Goal: Task Accomplishment & Management: Complete application form

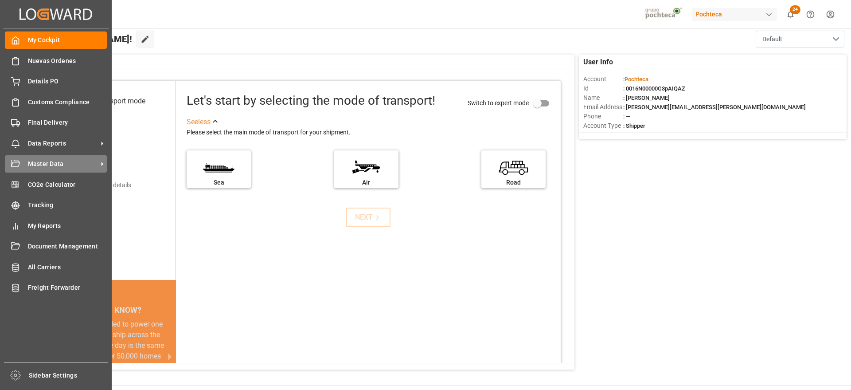
click at [43, 164] on span "Master Data" at bounding box center [63, 163] width 70 height 9
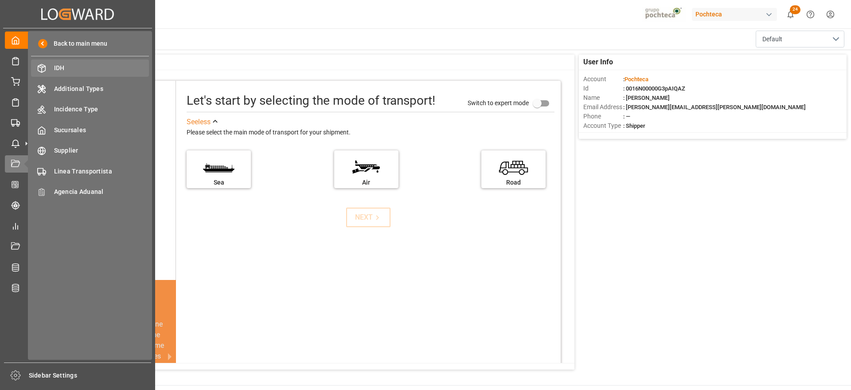
click at [67, 73] on div "IDH IDH" at bounding box center [90, 67] width 118 height 17
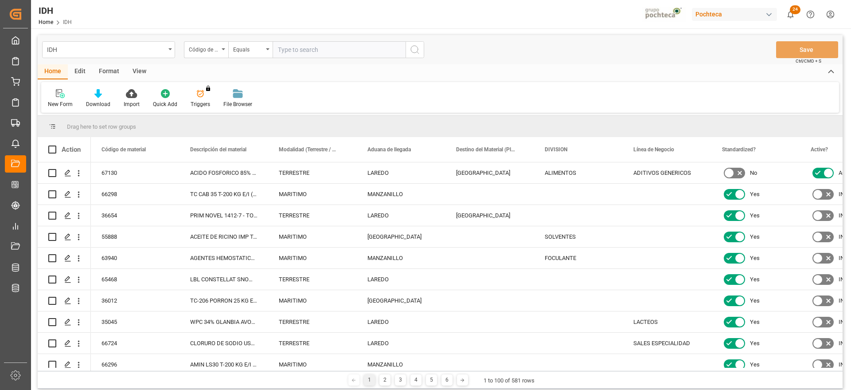
click at [52, 88] on div "New Form Download Import Quick Add Triggers You do not have permission for Trig…" at bounding box center [440, 97] width 798 height 31
click at [58, 97] on icon at bounding box center [60, 93] width 9 height 9
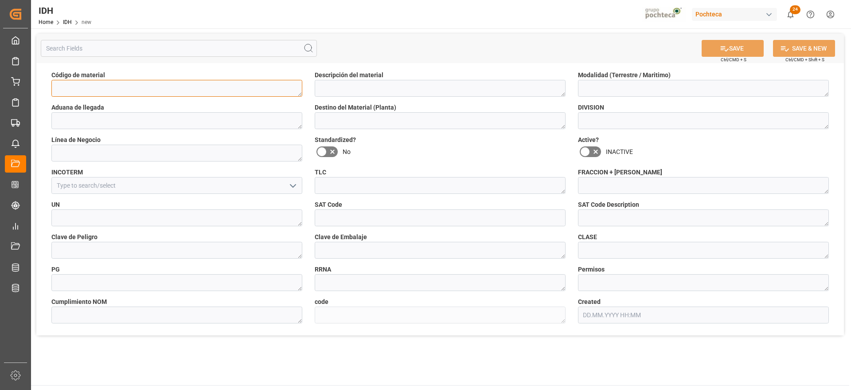
click at [190, 86] on textarea at bounding box center [176, 88] width 251 height 17
paste textarea "90846"
type textarea "90846"
click at [344, 85] on textarea at bounding box center [440, 88] width 251 height 17
paste textarea "STRIPOL NI ULTRA PORR 18.9L E/I (90846)"
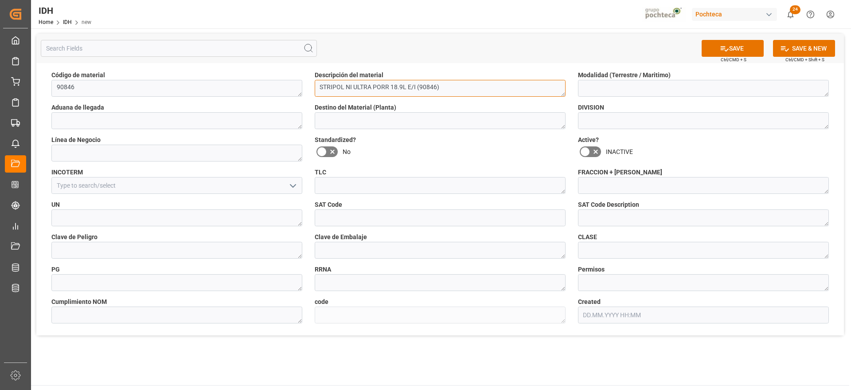
type textarea "STRIPOL NI ULTRA PORR 18.9L E/I (90846)"
click at [344, 116] on textarea at bounding box center [440, 120] width 251 height 17
type textarea "MONTERREY"
click at [622, 86] on textarea at bounding box center [703, 88] width 251 height 17
type textarea "TERRESTRE"
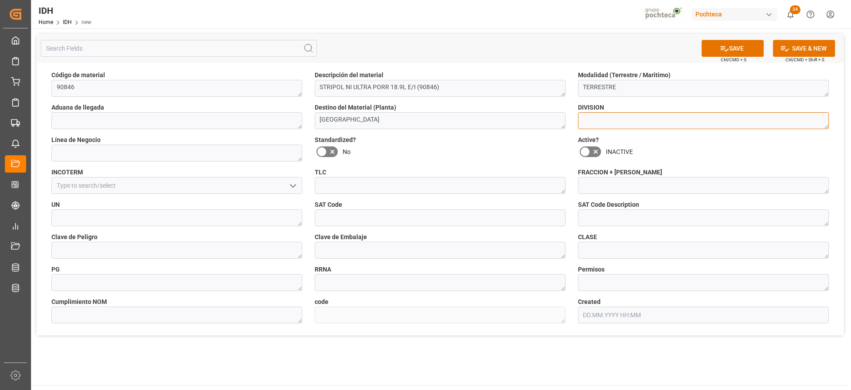
click at [628, 118] on textarea at bounding box center [703, 120] width 251 height 17
type textarea "SOLVENTES"
click at [295, 188] on icon "open menu" at bounding box center [293, 185] width 11 height 11
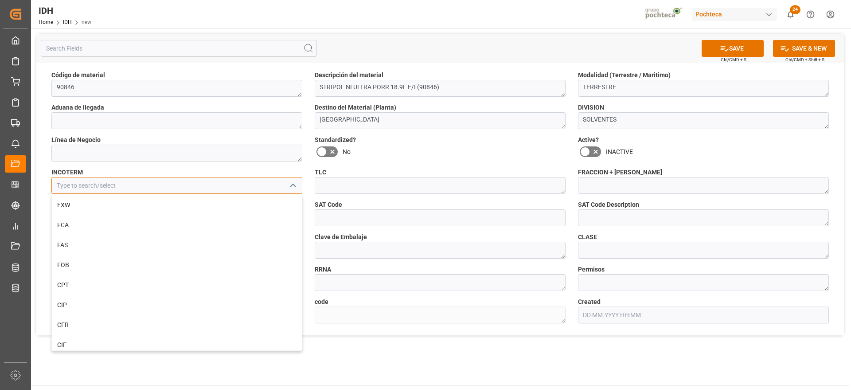
click at [260, 188] on input at bounding box center [176, 185] width 251 height 17
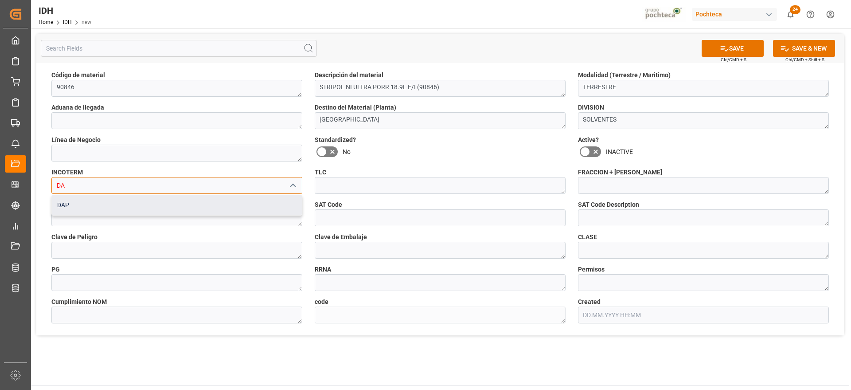
click at [230, 203] on div "DAP" at bounding box center [177, 205] width 250 height 20
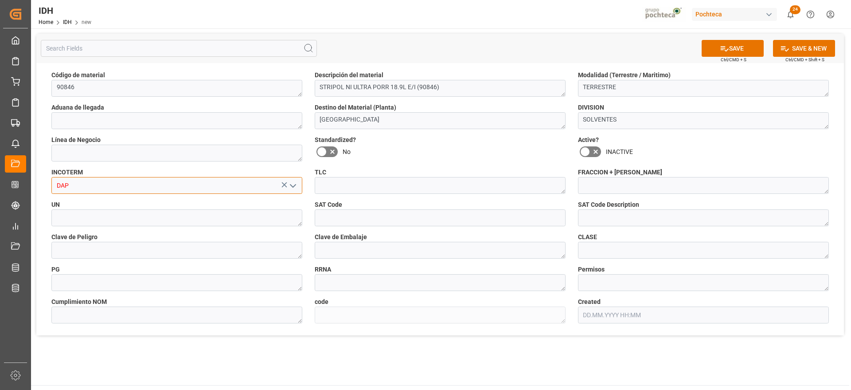
type input "DAP"
click at [591, 187] on textarea at bounding box center [703, 185] width 251 height 17
paste textarea "3824.99.99.99"
click at [599, 187] on textarea "3824.99.99.99" at bounding box center [703, 185] width 251 height 17
type textarea "3824999999"
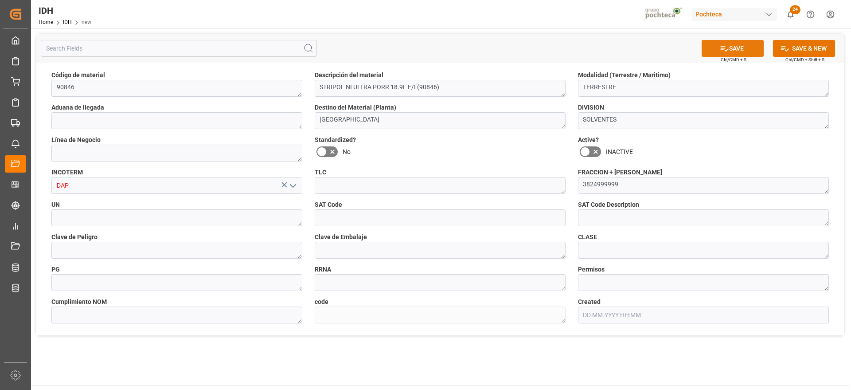
click at [734, 53] on button "SAVE" at bounding box center [733, 48] width 62 height 17
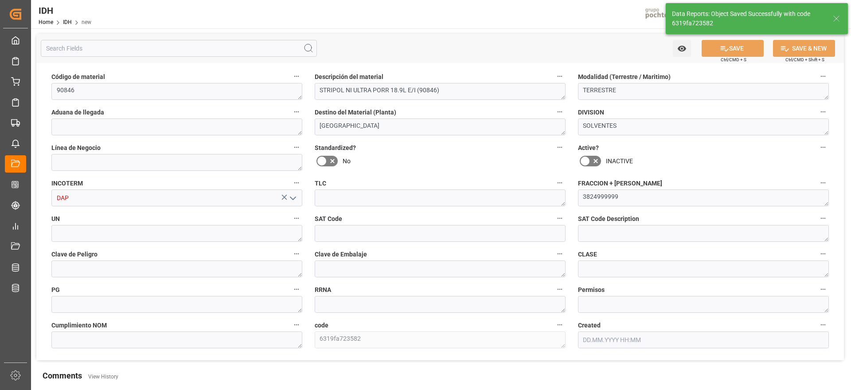
type textarea "6319fa723582"
type input "09.10.2025 15:06"
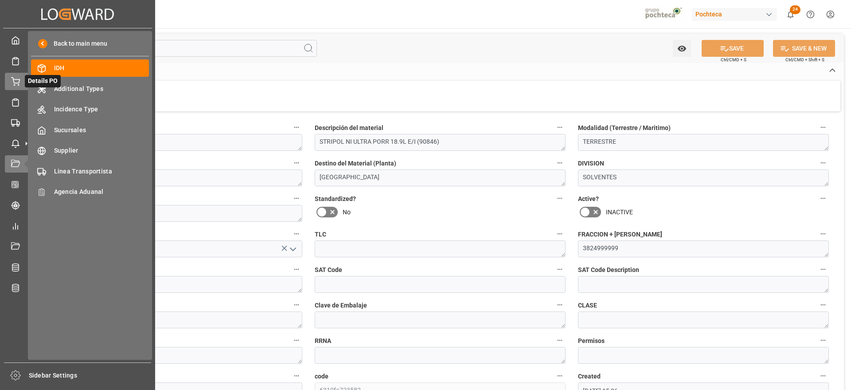
click at [14, 81] on icon at bounding box center [15, 81] width 9 height 9
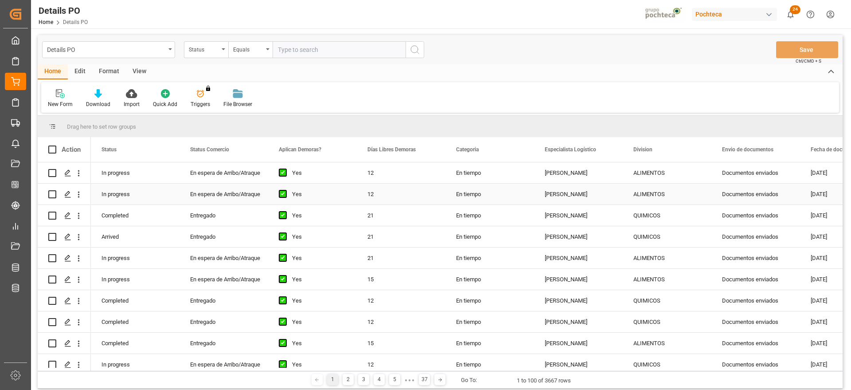
click at [639, 191] on div "ALIMENTOS" at bounding box center [667, 194] width 67 height 20
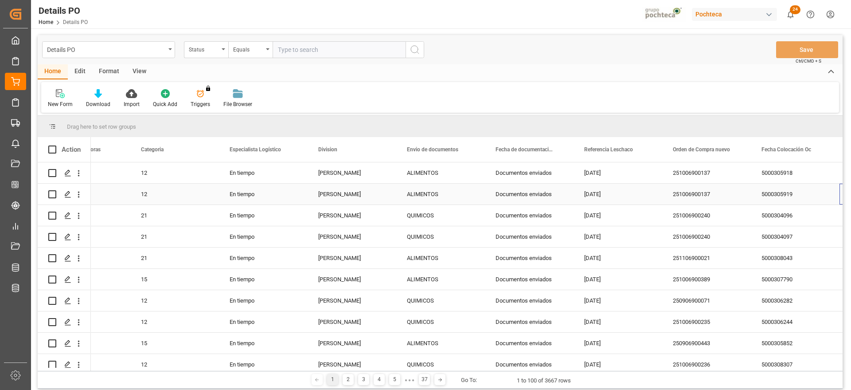
scroll to position [0, 315]
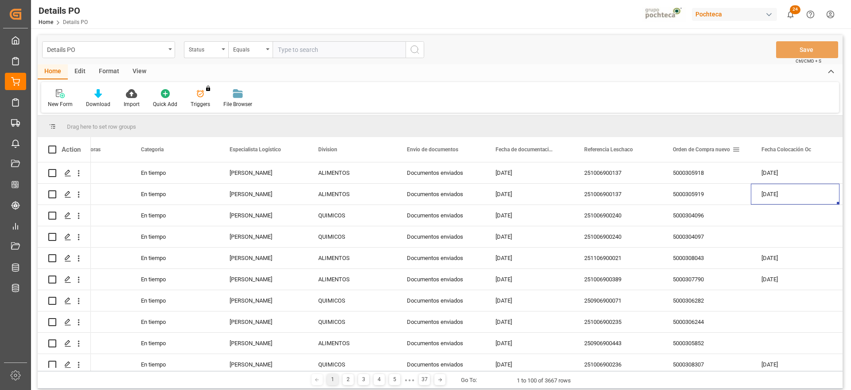
click at [738, 153] on span at bounding box center [736, 149] width 8 height 8
click at [795, 154] on span "filter" at bounding box center [792, 151] width 8 height 8
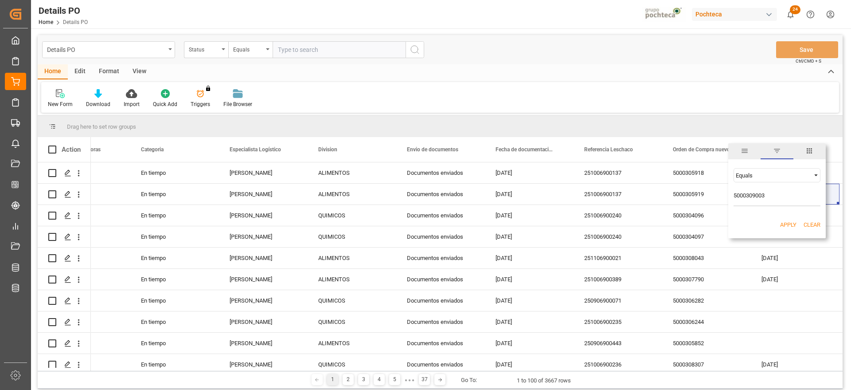
type input "5000309003"
click at [789, 221] on button "Apply" at bounding box center [788, 224] width 16 height 9
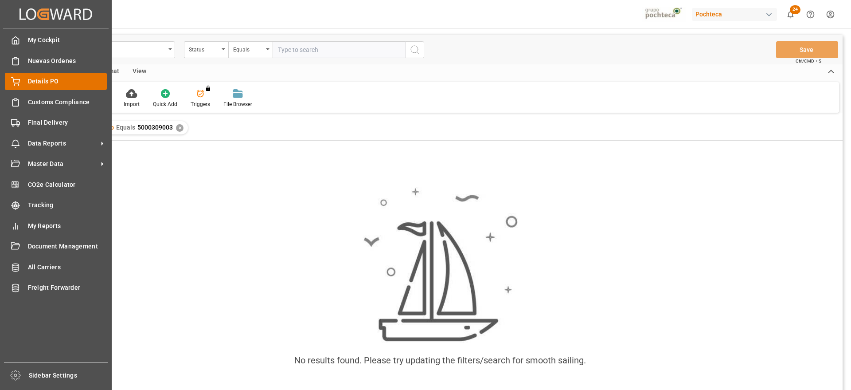
click at [23, 82] on div "Details PO Details PO" at bounding box center [56, 81] width 102 height 17
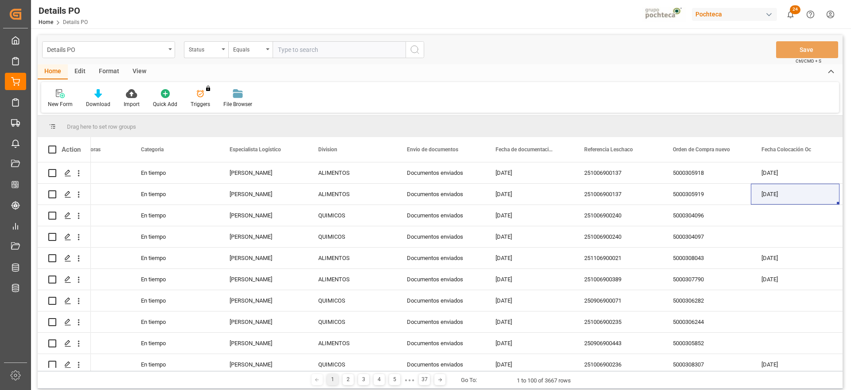
scroll to position [7, 0]
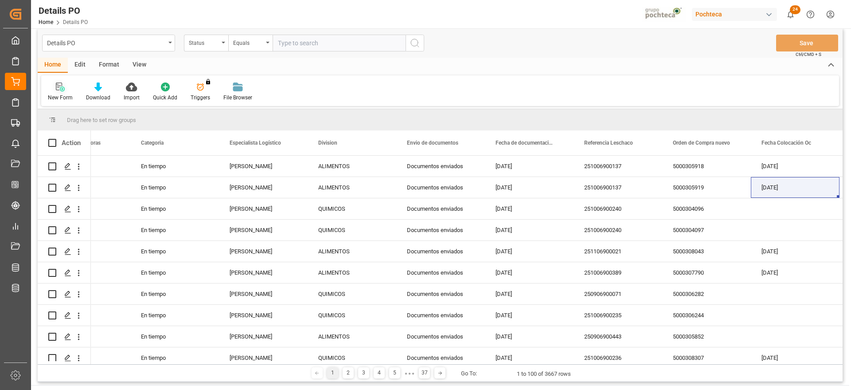
click at [59, 86] on icon at bounding box center [59, 86] width 6 height 8
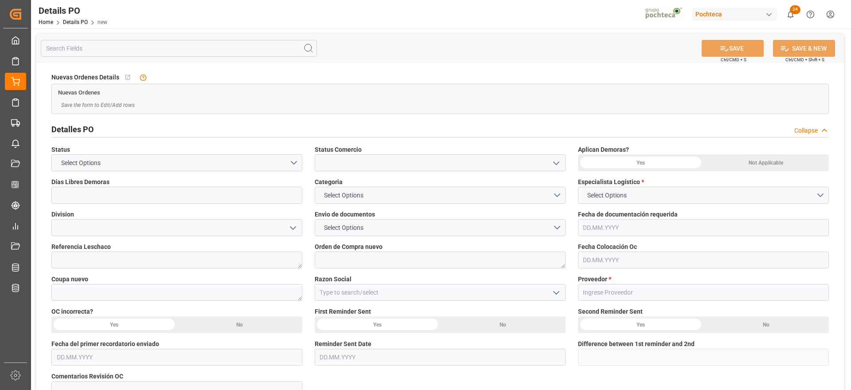
type input "0"
click at [560, 166] on icon "open menu" at bounding box center [556, 163] width 11 height 11
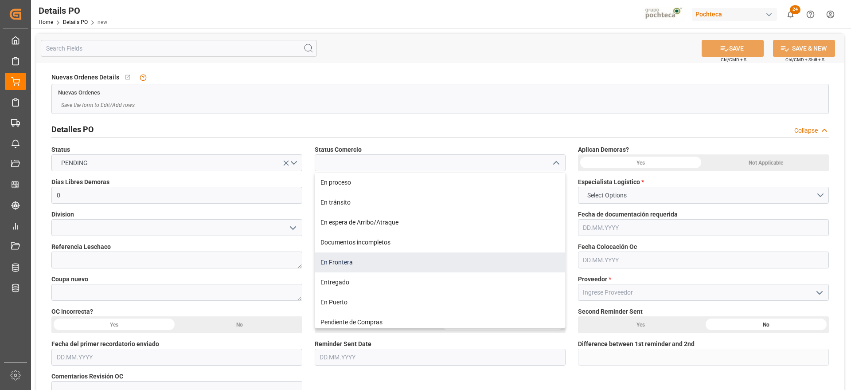
click at [351, 259] on div "En Frontera" at bounding box center [440, 262] width 250 height 20
type input "En Frontera"
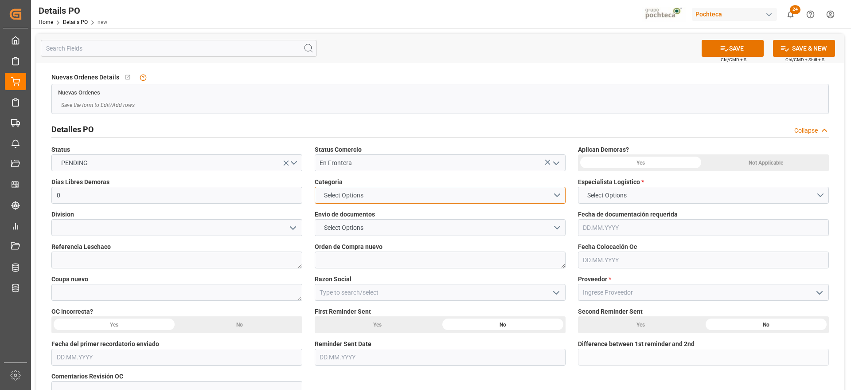
click at [559, 195] on button "Select Options" at bounding box center [440, 195] width 251 height 17
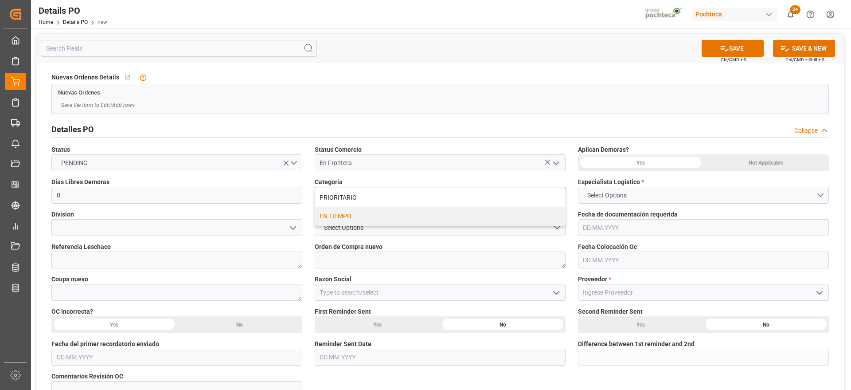
click at [341, 215] on div "EN TIEMPO" at bounding box center [440, 216] width 250 height 19
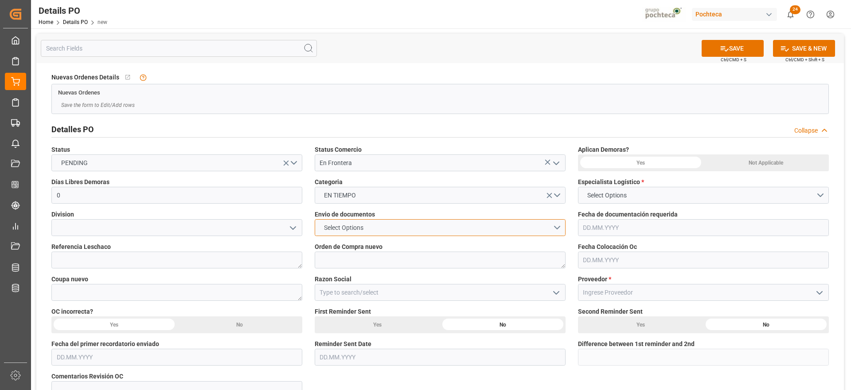
click at [345, 224] on span "Select Options" at bounding box center [344, 227] width 48 height 9
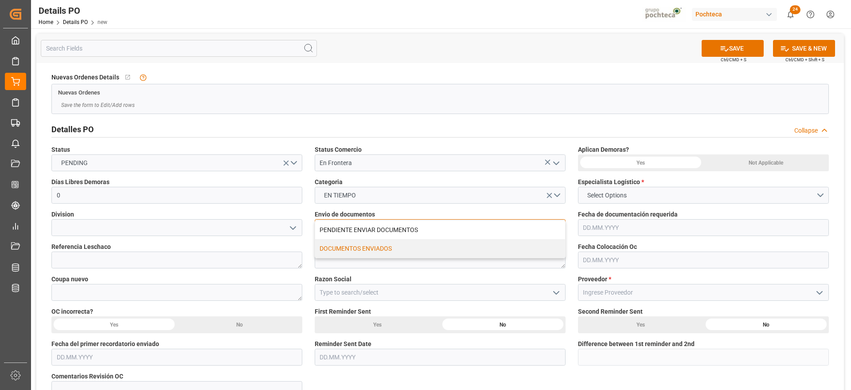
click at [350, 251] on div "DOCUMENTOS ENVIADOS" at bounding box center [440, 248] width 250 height 19
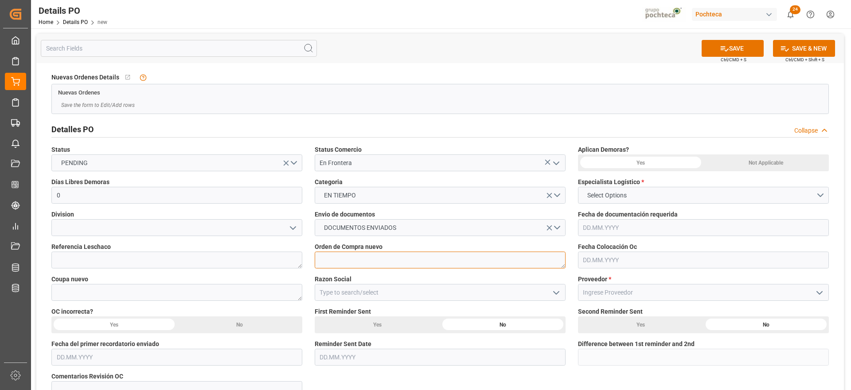
click at [346, 259] on textarea at bounding box center [440, 259] width 251 height 17
paste textarea "5000309003"
type textarea "5000309003"
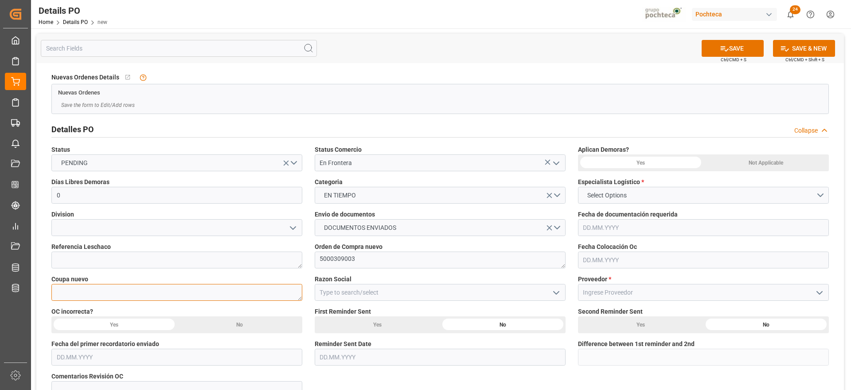
click at [85, 290] on textarea at bounding box center [176, 292] width 251 height 17
paste textarea "200544"
type textarea "200544"
click at [95, 222] on input at bounding box center [176, 227] width 251 height 17
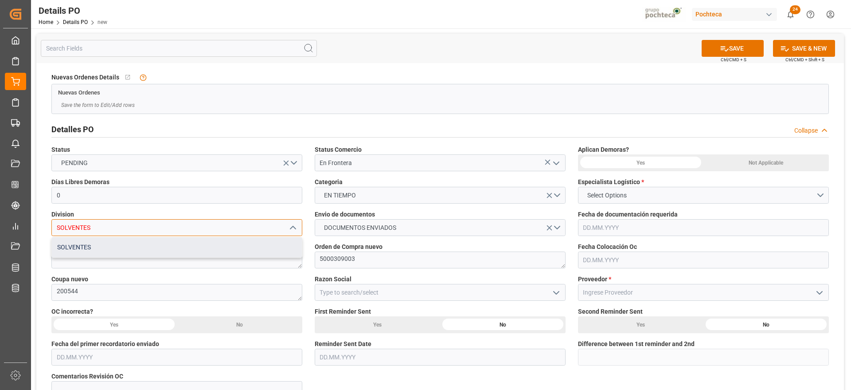
click at [77, 242] on div "SOLVENTES" at bounding box center [177, 247] width 250 height 20
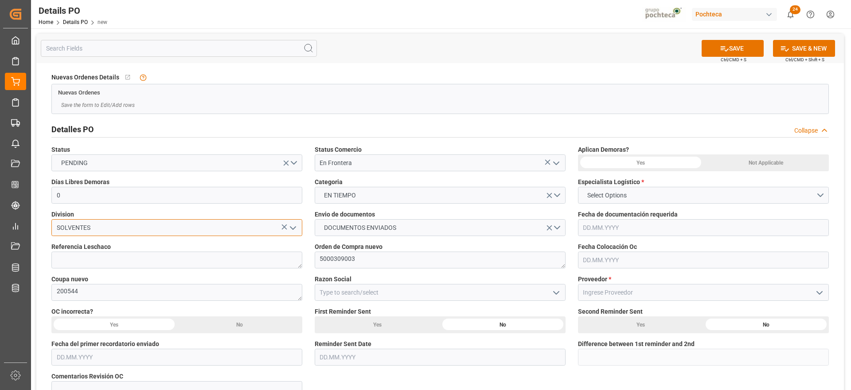
type input "SOLVENTES"
click at [739, 164] on div "Not Applicable" at bounding box center [766, 162] width 125 height 17
click at [642, 197] on button "Select Options" at bounding box center [703, 195] width 251 height 17
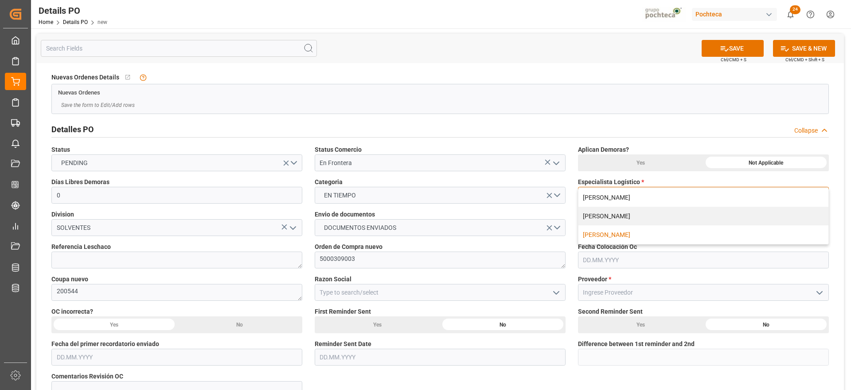
click at [615, 234] on div "[PERSON_NAME]" at bounding box center [704, 234] width 250 height 19
click at [607, 229] on input "text" at bounding box center [703, 227] width 251 height 17
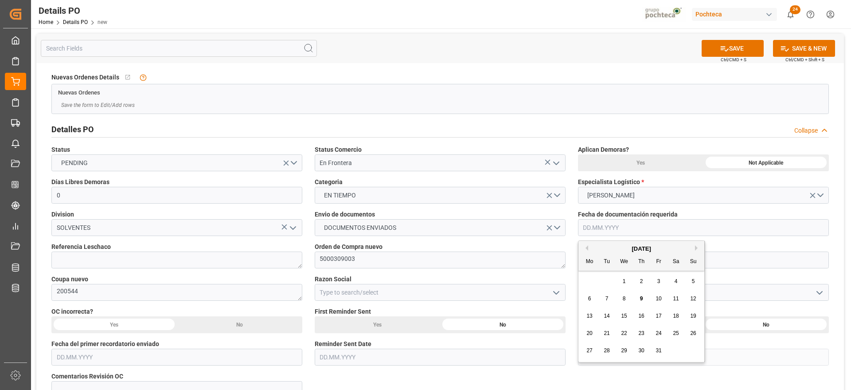
click at [607, 229] on input "text" at bounding box center [703, 227] width 251 height 17
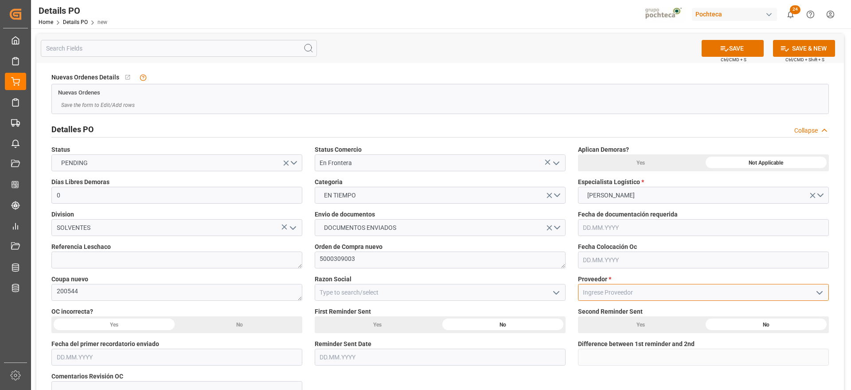
click at [601, 294] on input at bounding box center [703, 292] width 251 height 17
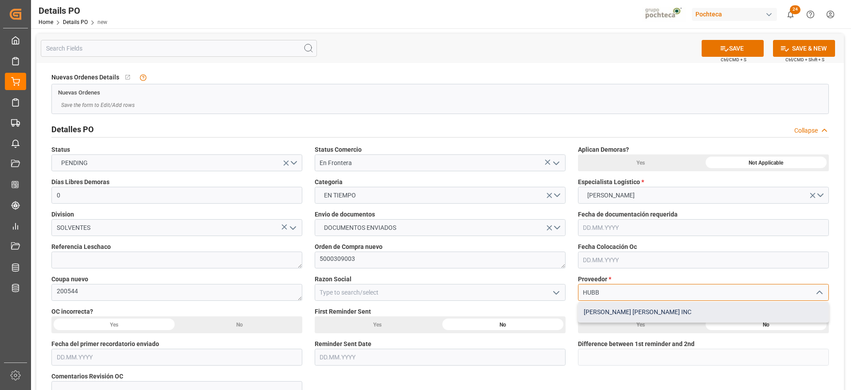
click at [597, 309] on div "[PERSON_NAME] [PERSON_NAME] INC" at bounding box center [704, 312] width 250 height 20
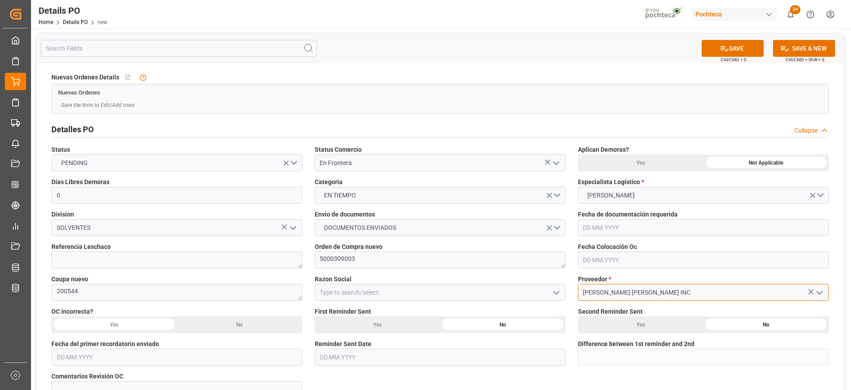
type input "[PERSON_NAME] [PERSON_NAME] INC"
click at [553, 294] on icon "open menu" at bounding box center [556, 292] width 11 height 11
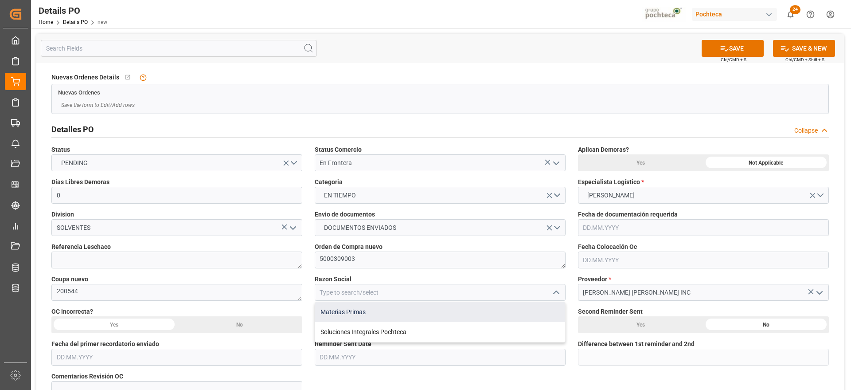
click at [414, 312] on div "Materias Primas" at bounding box center [440, 312] width 250 height 20
type input "Materias Primas"
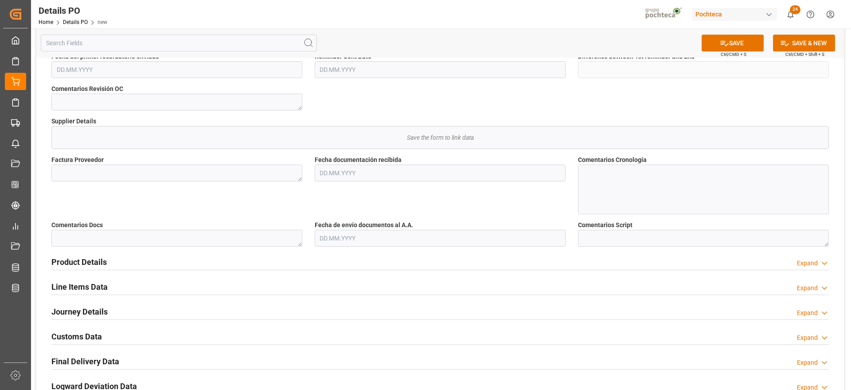
scroll to position [333, 0]
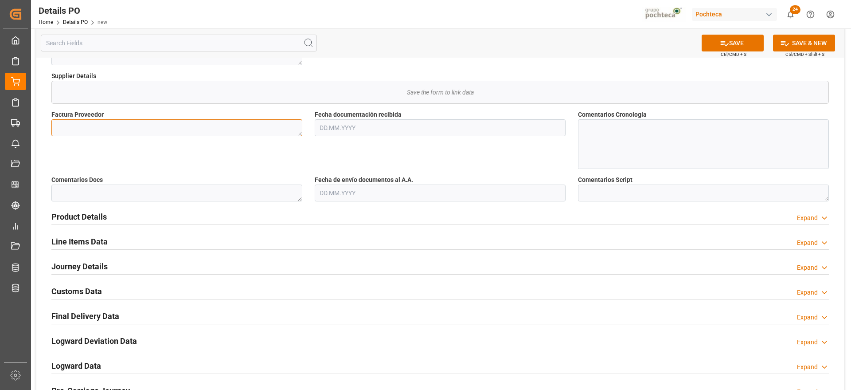
click at [230, 128] on textarea at bounding box center [176, 127] width 251 height 17
paste textarea "2580466"
paste textarea "2580347"
type textarea "2580466, 2580347"
click at [342, 129] on input "text" at bounding box center [440, 127] width 251 height 17
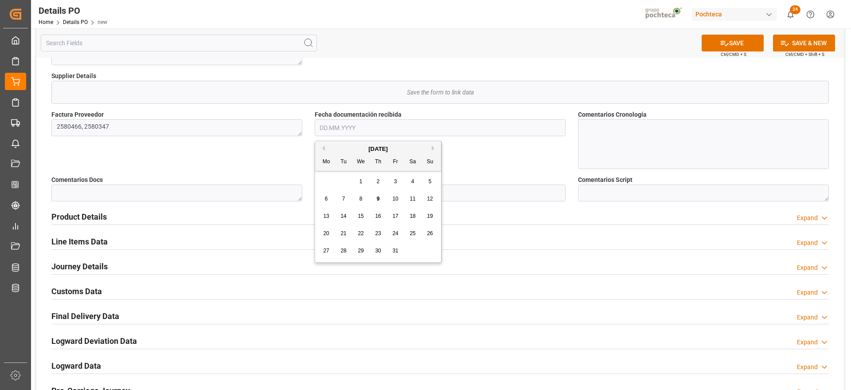
click at [333, 190] on div "6 7 8 9 10 11 12" at bounding box center [378, 198] width 121 height 17
click at [347, 198] on div "7" at bounding box center [343, 199] width 11 height 11
type input "[DATE]"
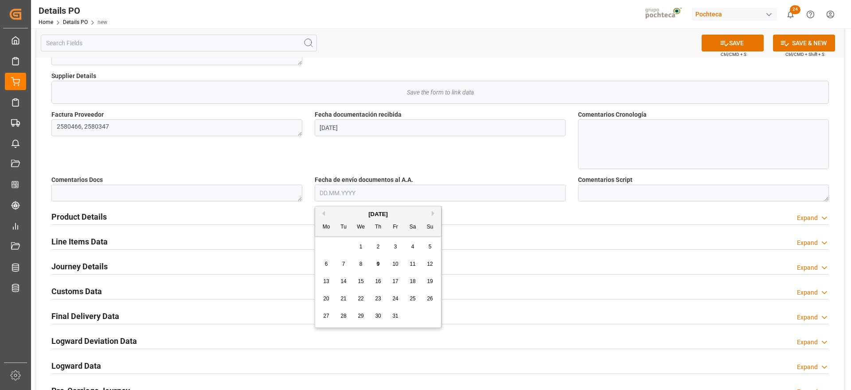
click at [347, 198] on input "text" at bounding box center [440, 192] width 251 height 17
click at [346, 266] on div "7" at bounding box center [343, 264] width 11 height 11
type input "[DATE]"
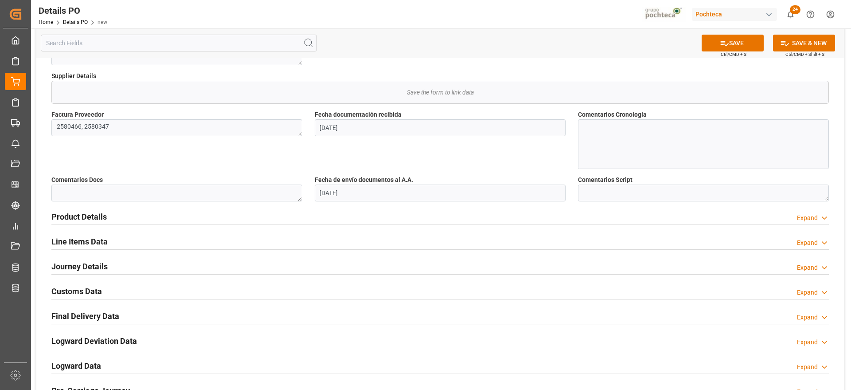
click at [93, 215] on h2 "Product Details" at bounding box center [78, 217] width 55 height 12
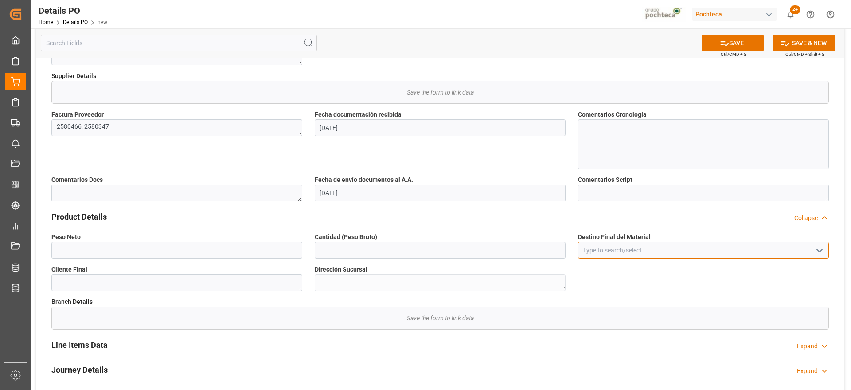
click at [593, 257] on input at bounding box center [703, 250] width 251 height 17
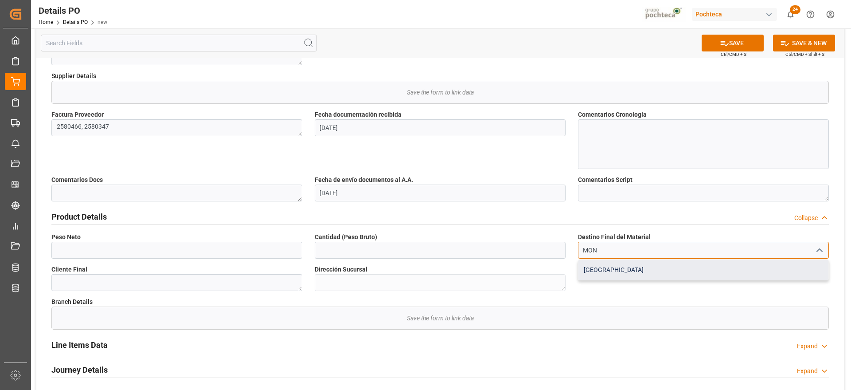
click at [595, 269] on div "[GEOGRAPHIC_DATA]" at bounding box center [704, 270] width 250 height 20
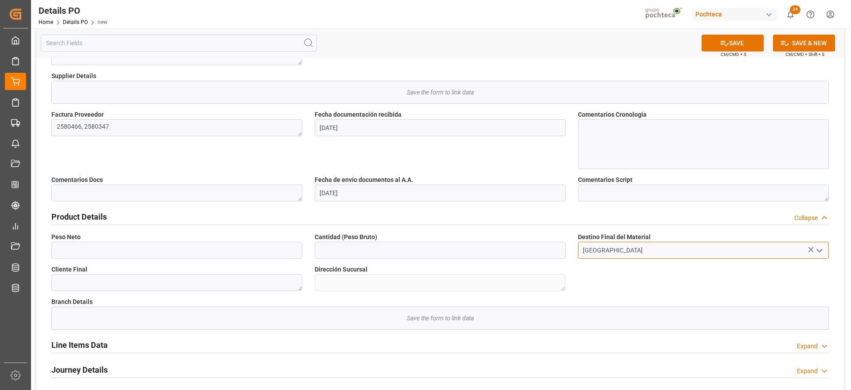
type input "[GEOGRAPHIC_DATA]"
click at [166, 252] on input "text" at bounding box center [176, 250] width 251 height 17
type input "19000"
click at [385, 256] on input "text" at bounding box center [440, 250] width 251 height 17
type input "19000"
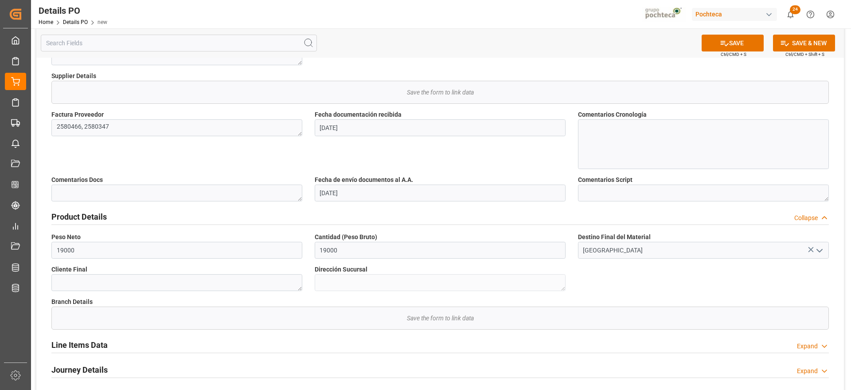
click at [839, 356] on div "Nuevas Ordenes Details   No child Object linked Nuevas Ordenes Save the form to…" at bounding box center [440, 147] width 808 height 834
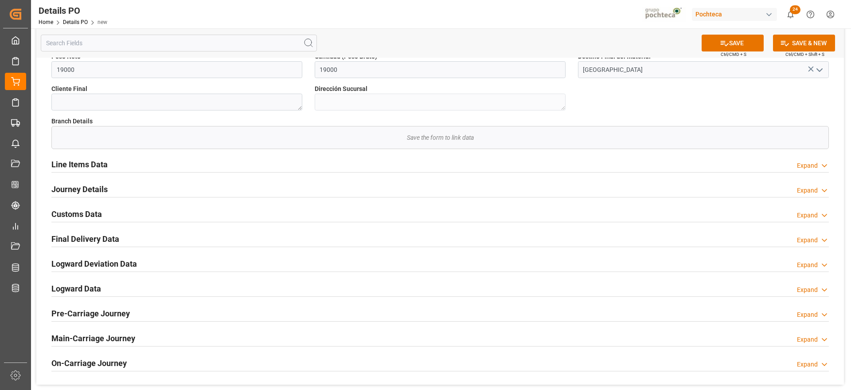
scroll to position [532, 0]
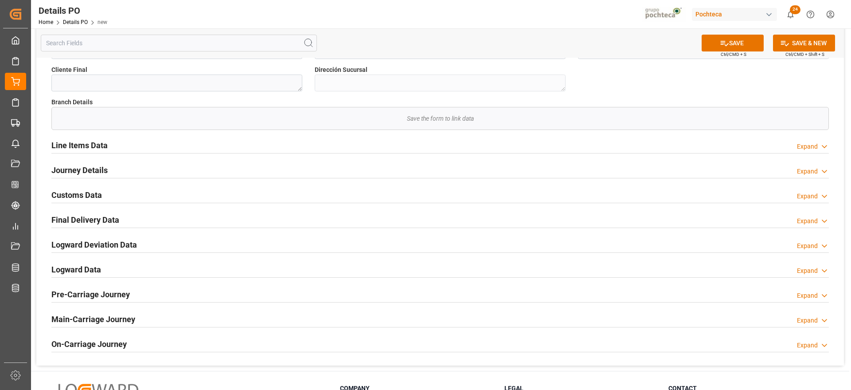
click at [94, 168] on h2 "Journey Details" at bounding box center [79, 170] width 56 height 12
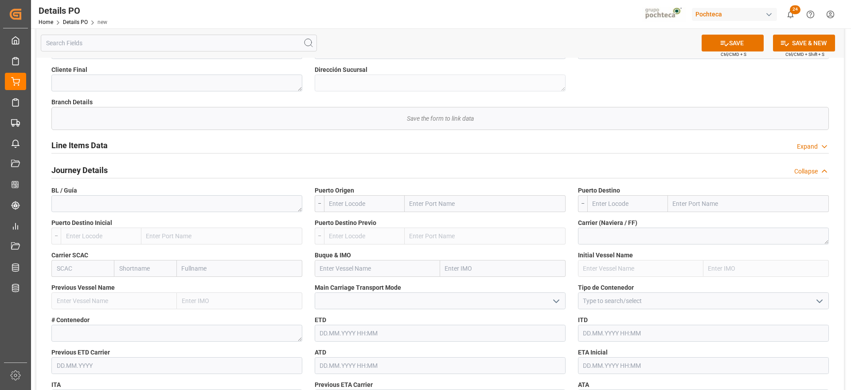
click at [460, 205] on input "text" at bounding box center [485, 203] width 161 height 17
type input "LAREDO"
click at [420, 244] on b "Laredo" at bounding box center [421, 242] width 20 height 7
type input "USLRD"
type input "Laredo"
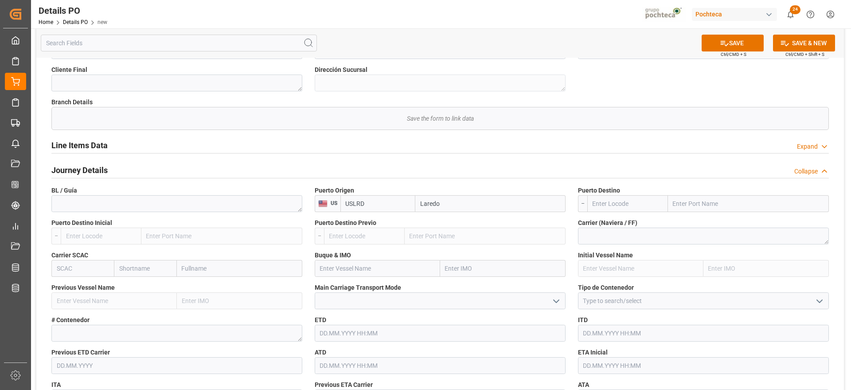
click at [719, 206] on input "text" at bounding box center [748, 203] width 161 height 17
drag, startPoint x: 721, startPoint y: 204, endPoint x: 665, endPoint y: 211, distance: 56.8
click at [665, 211] on div "NUEVO LAREDO Nuevo Laredo - MXNLD" at bounding box center [708, 203] width 242 height 17
type input "COLOMBIA"
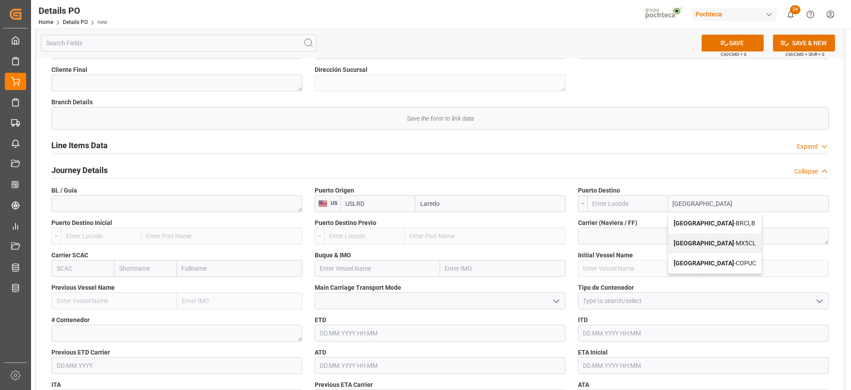
click at [689, 243] on b "[GEOGRAPHIC_DATA]" at bounding box center [704, 242] width 60 height 7
type input "MX5CL"
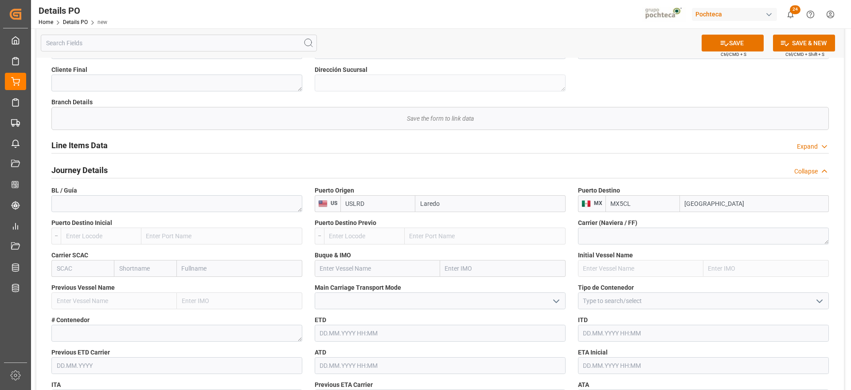
type input "[GEOGRAPHIC_DATA]"
click at [822, 303] on icon "open menu" at bounding box center [819, 301] width 11 height 11
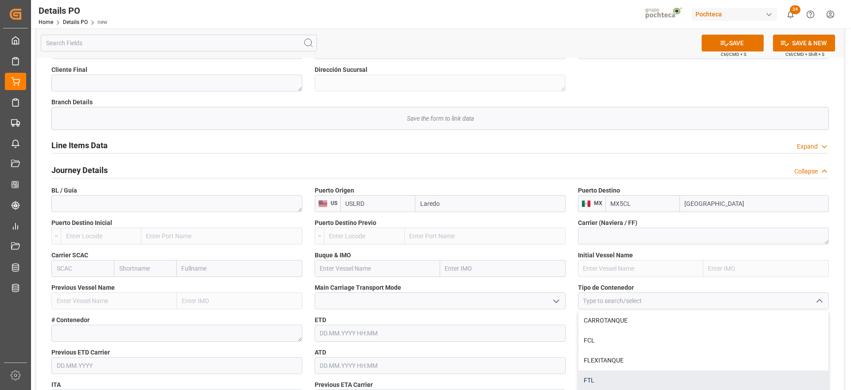
click at [592, 381] on div "FTL" at bounding box center [704, 380] width 250 height 20
type input "FTL"
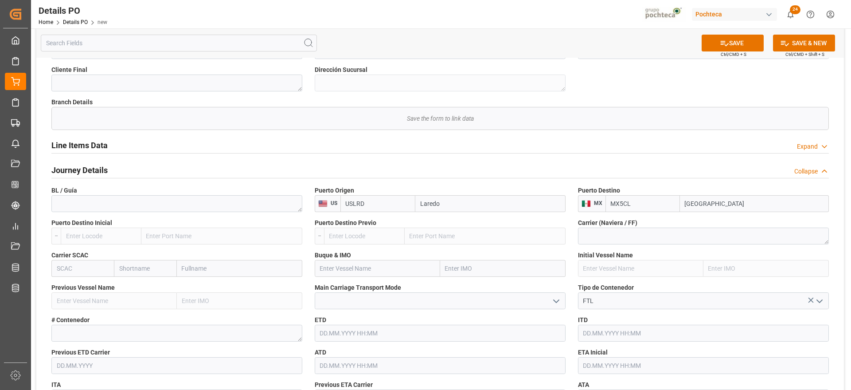
click at [832, 287] on div "Tipo de Contenedor FTL" at bounding box center [703, 296] width 263 height 32
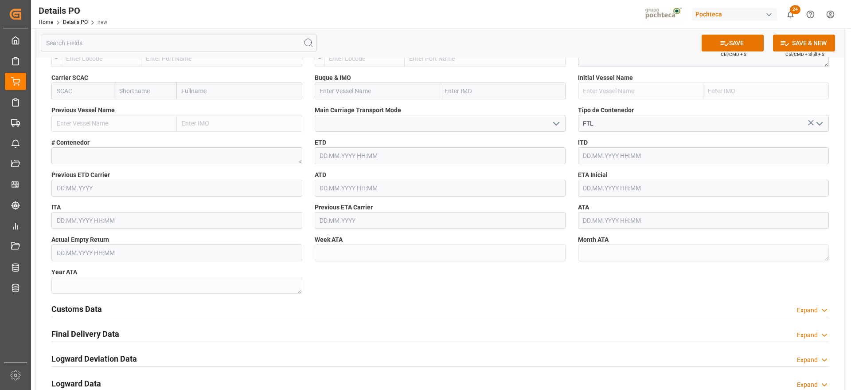
scroll to position [732, 0]
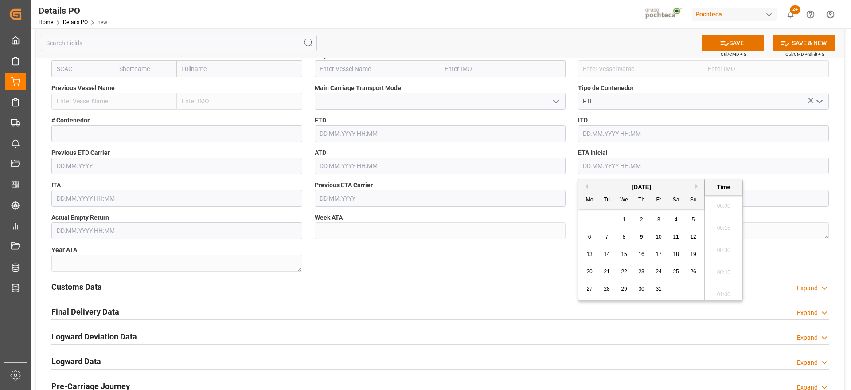
click at [603, 164] on input "text" at bounding box center [703, 165] width 251 height 17
click at [642, 221] on span "2" at bounding box center [641, 219] width 3 height 6
type input "[DATE] 00:00"
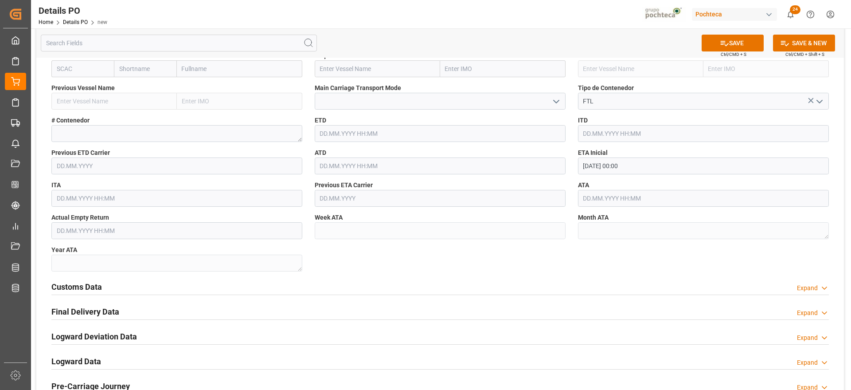
click at [65, 288] on h2 "Customs Data" at bounding box center [76, 287] width 51 height 12
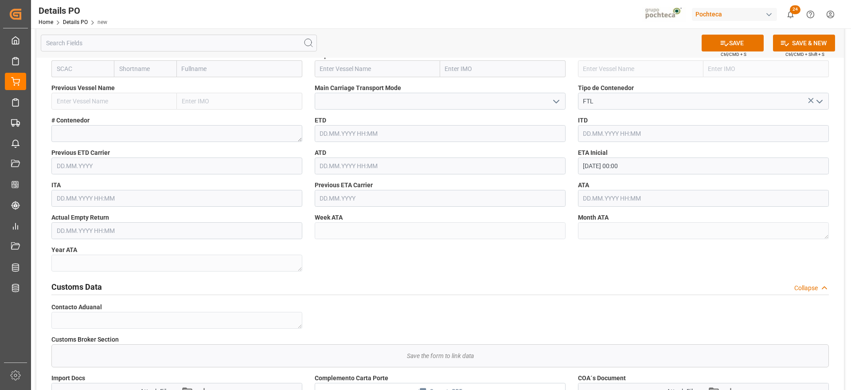
click at [826, 274] on div "Customs Data Collapse" at bounding box center [440, 286] width 790 height 25
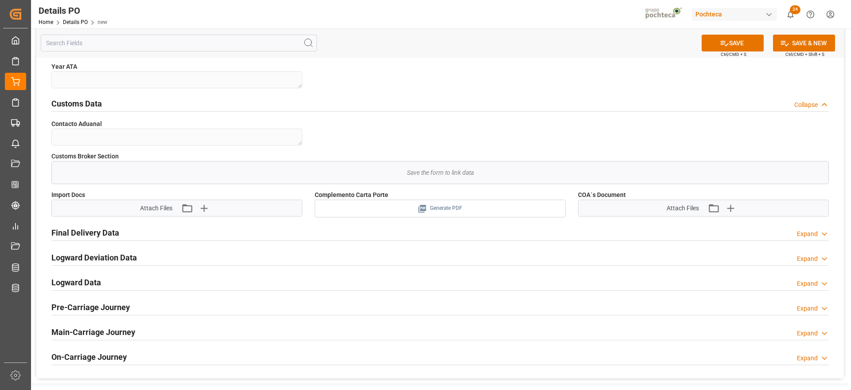
scroll to position [931, 0]
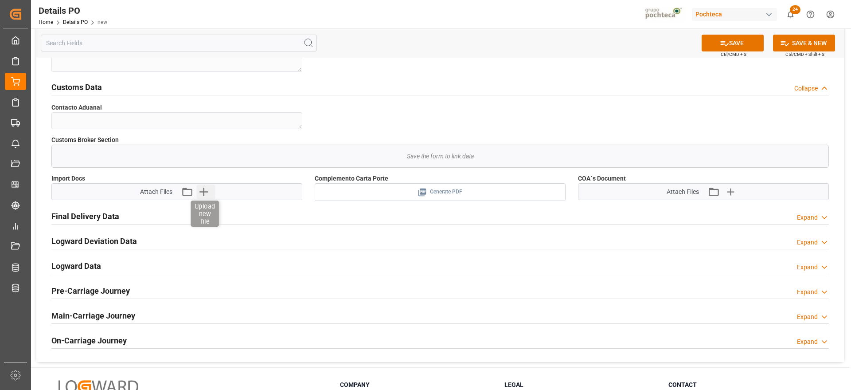
click at [201, 190] on icon "button" at bounding box center [203, 191] width 14 height 14
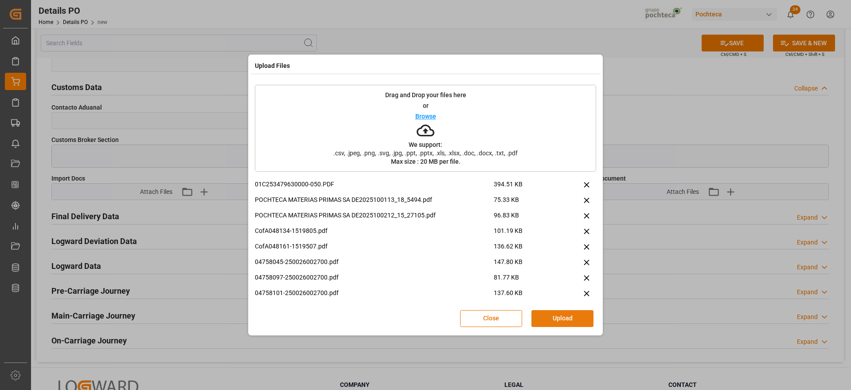
click at [573, 316] on button "Upload" at bounding box center [563, 318] width 62 height 17
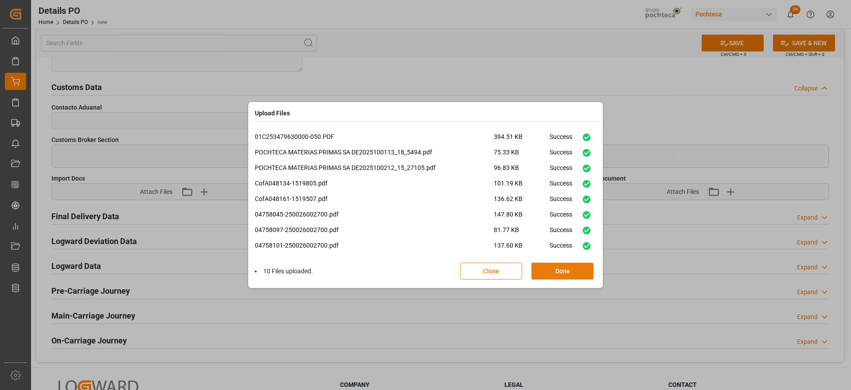
click at [581, 273] on button "Done" at bounding box center [563, 270] width 62 height 17
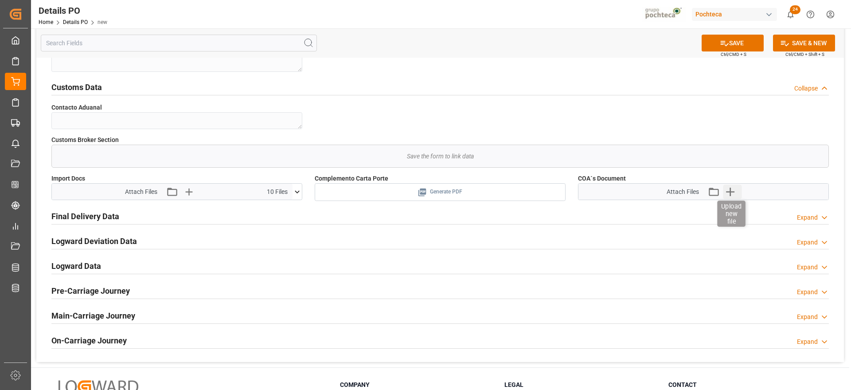
click at [729, 196] on icon "button" at bounding box center [730, 191] width 14 height 14
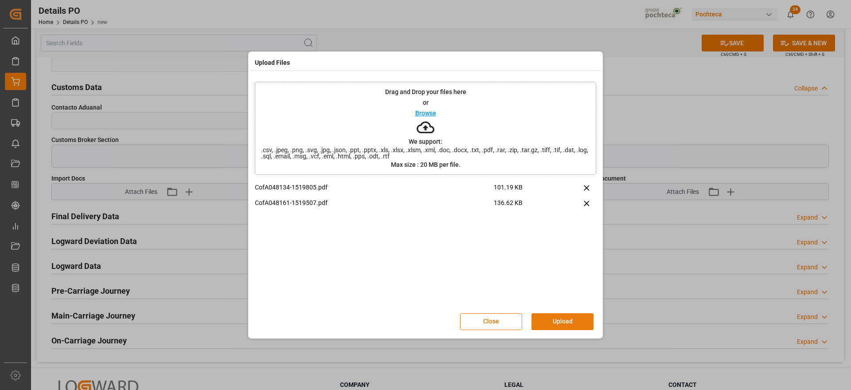
click at [559, 325] on button "Upload" at bounding box center [563, 321] width 62 height 17
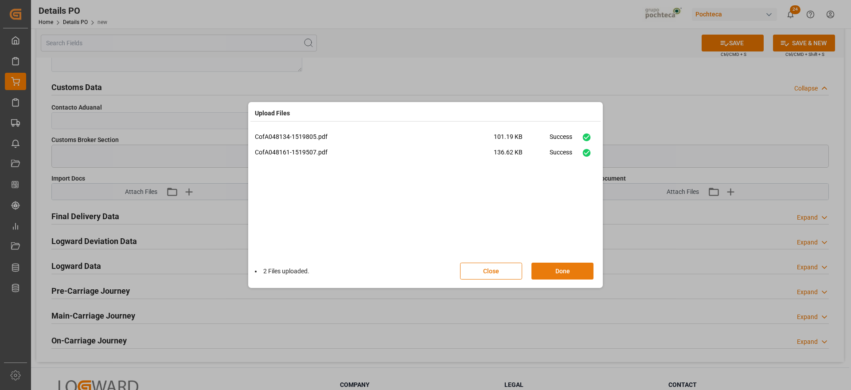
click at [566, 273] on button "Done" at bounding box center [563, 270] width 62 height 17
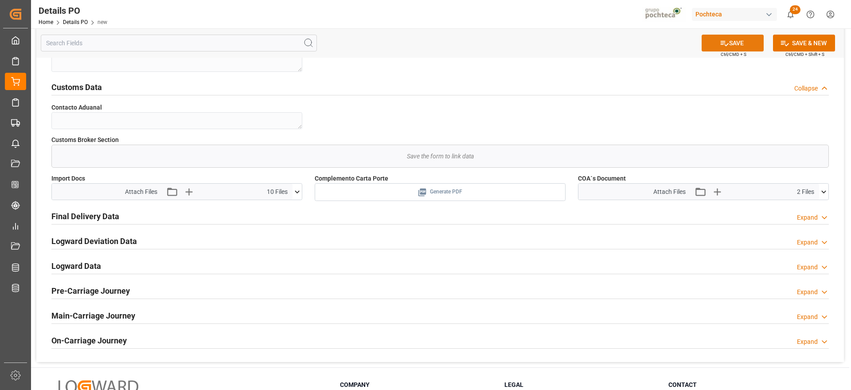
click at [738, 46] on button "SAVE" at bounding box center [733, 43] width 62 height 17
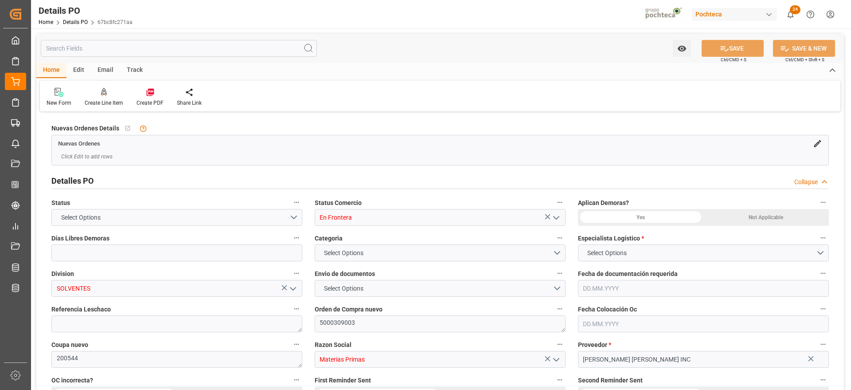
type input "0"
type input "[DATE]"
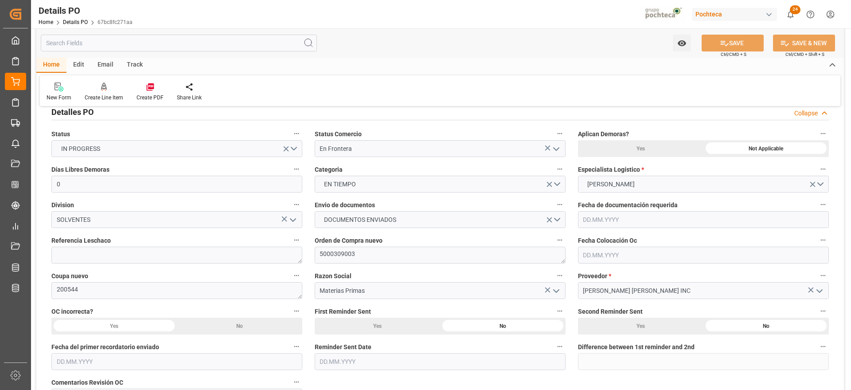
scroll to position [44, 0]
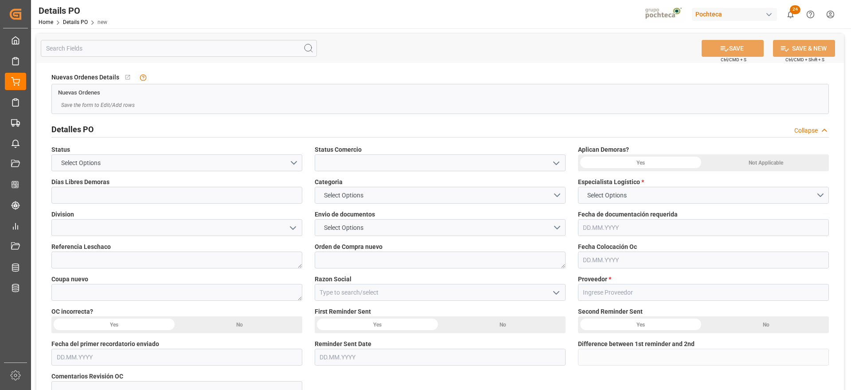
type input "0"
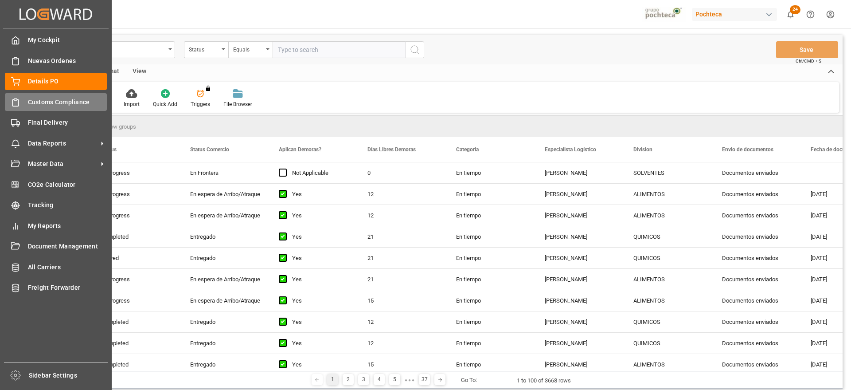
click at [37, 103] on span "Customs Compliance" at bounding box center [67, 102] width 79 height 9
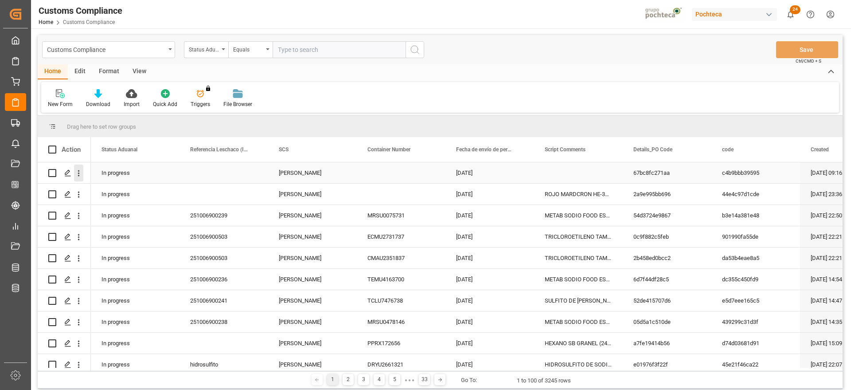
click at [78, 174] on icon "open menu" at bounding box center [78, 172] width 9 height 9
click at [68, 173] on polygon "Press SPACE to select this row." at bounding box center [67, 172] width 4 height 4
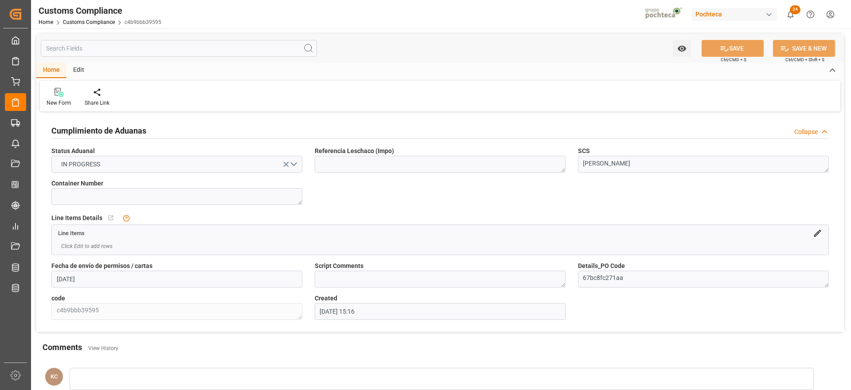
click at [820, 235] on icon at bounding box center [817, 232] width 9 height 9
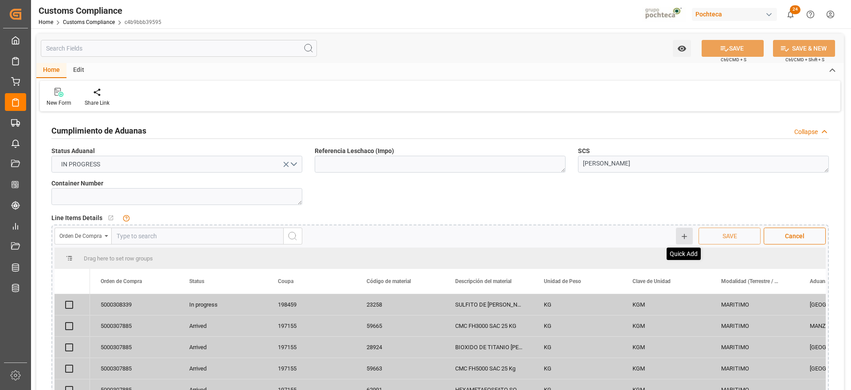
click at [686, 235] on icon at bounding box center [685, 236] width 8 height 8
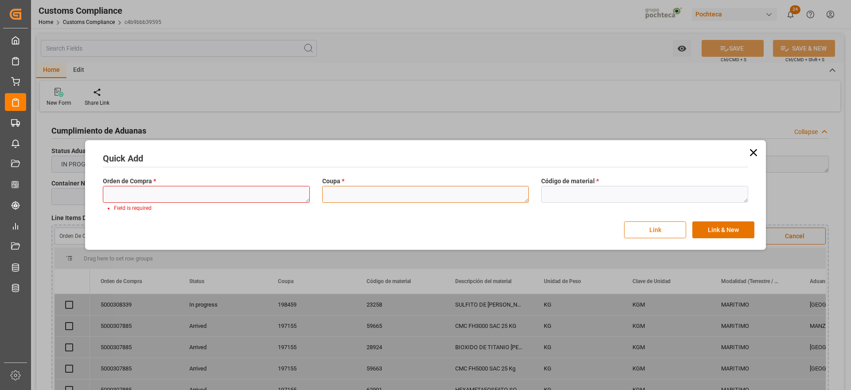
click at [342, 196] on textarea at bounding box center [425, 194] width 207 height 17
paste textarea "200544"
type textarea "200544"
click at [242, 200] on textarea at bounding box center [206, 194] width 207 height 17
paste textarea "5000309003"
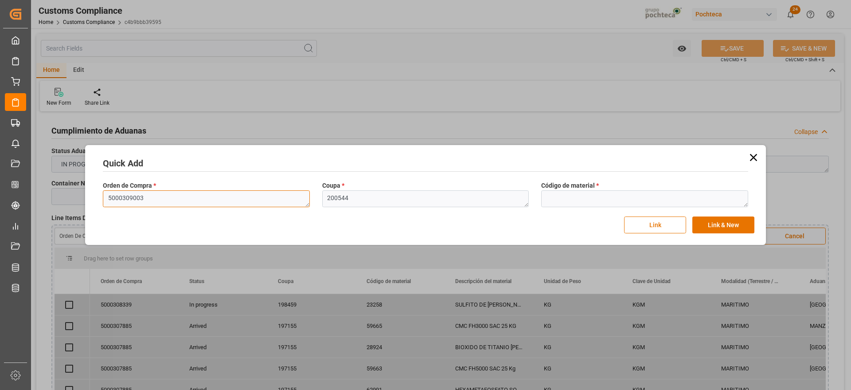
type textarea "5000309003"
click at [548, 192] on textarea at bounding box center [644, 198] width 207 height 17
paste textarea "90847"
type textarea "90847"
click at [728, 228] on button "Link & New" at bounding box center [724, 224] width 62 height 17
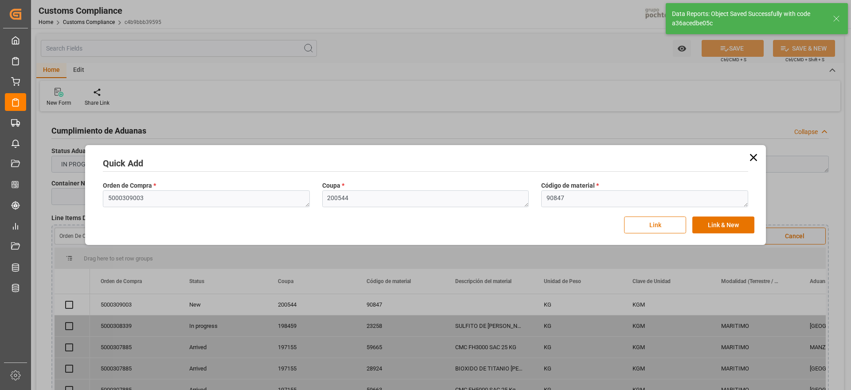
checkbox input "true"
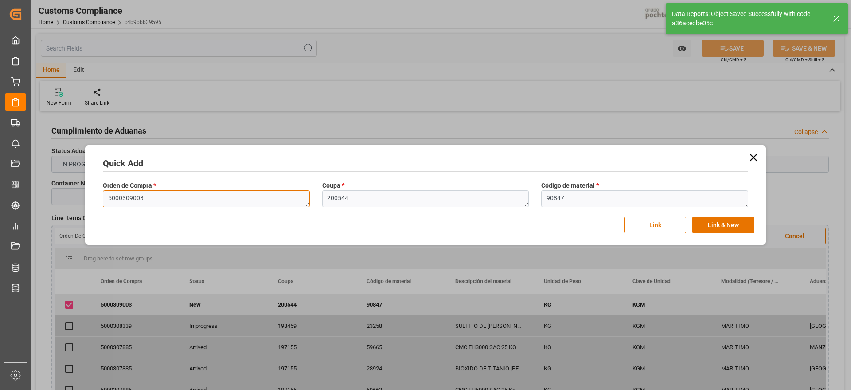
drag, startPoint x: 170, startPoint y: 203, endPoint x: 85, endPoint y: 198, distance: 85.3
click at [85, 198] on div "Quick Add Orden de Compra * 5000309003 Coupa * 200544 Código de material * 9084…" at bounding box center [425, 195] width 851 height 390
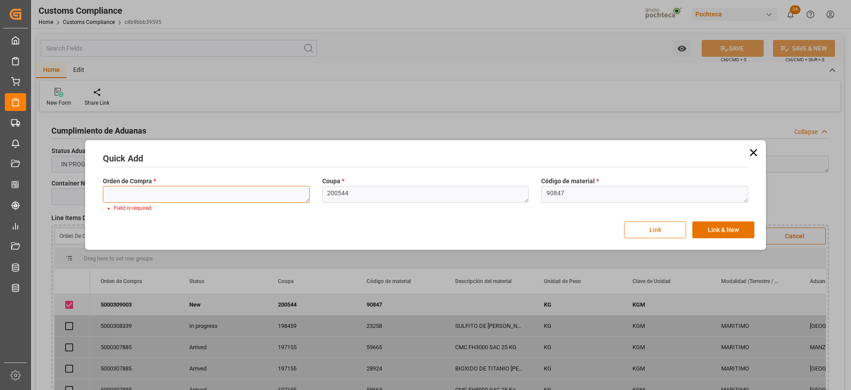
paste textarea "5000309003"
type textarea "5000309003"
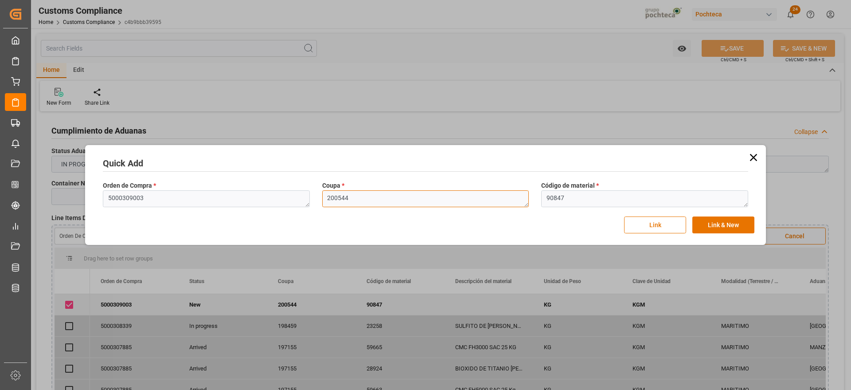
drag, startPoint x: 362, startPoint y: 197, endPoint x: 284, endPoint y: 200, distance: 77.6
click at [284, 200] on div "Orden de Compra * 5000309003 Coupa * 200544 Código de material * 90847" at bounding box center [426, 194] width 658 height 32
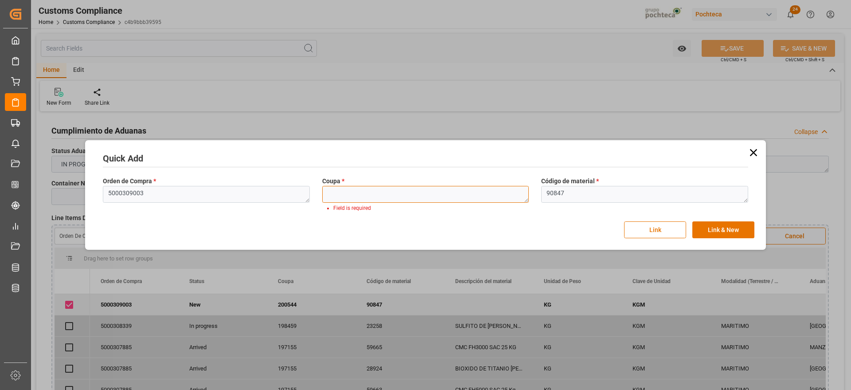
paste textarea "200544"
type textarea "200544"
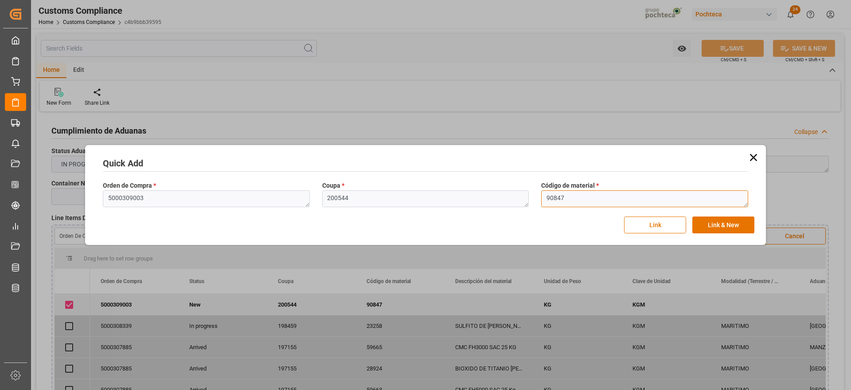
drag, startPoint x: 588, startPoint y: 199, endPoint x: 529, endPoint y: 201, distance: 59.9
click at [529, 201] on div "Orden de Compra * 5000309003 Coupa * 200544 Código de material * 90847" at bounding box center [426, 194] width 658 height 32
paste textarea "783"
type textarea "90783"
click at [740, 227] on button "Link & New" at bounding box center [724, 224] width 62 height 17
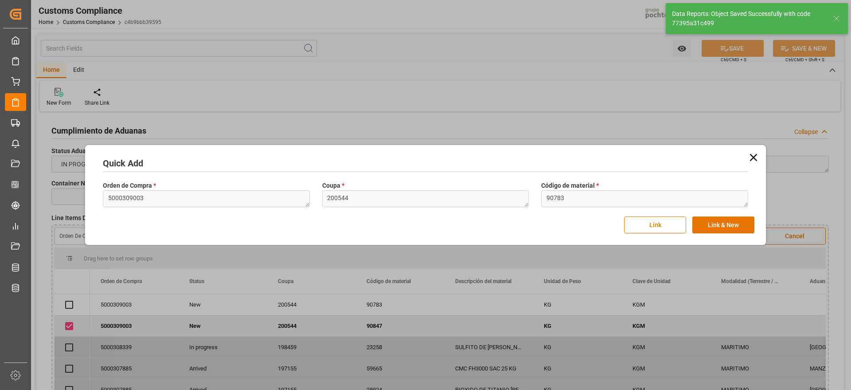
checkbox input "true"
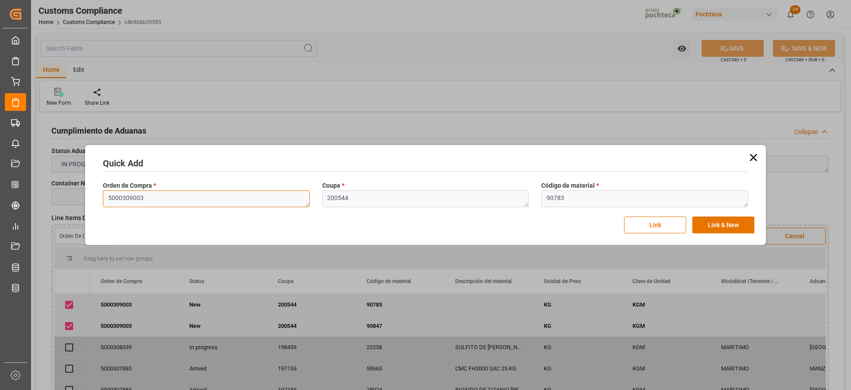
drag, startPoint x: 149, startPoint y: 196, endPoint x: 69, endPoint y: 202, distance: 80.0
click at [69, 202] on div "Quick Add Orden de Compra * 5000309003 Coupa * 200544 Código de material * 9078…" at bounding box center [425, 195] width 851 height 390
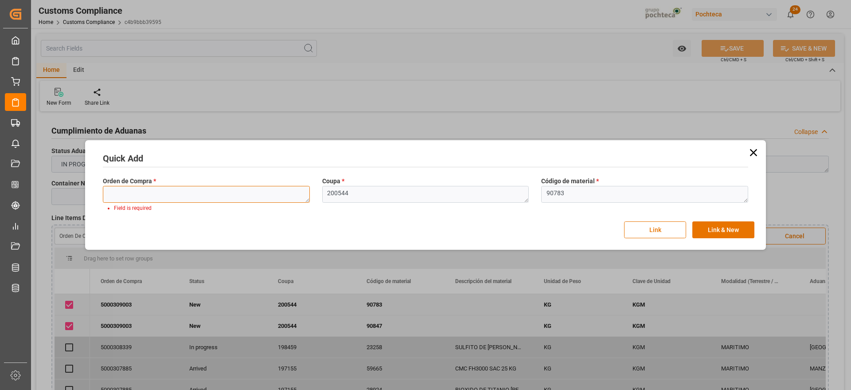
paste textarea "5000309003"
type textarea "5000309003"
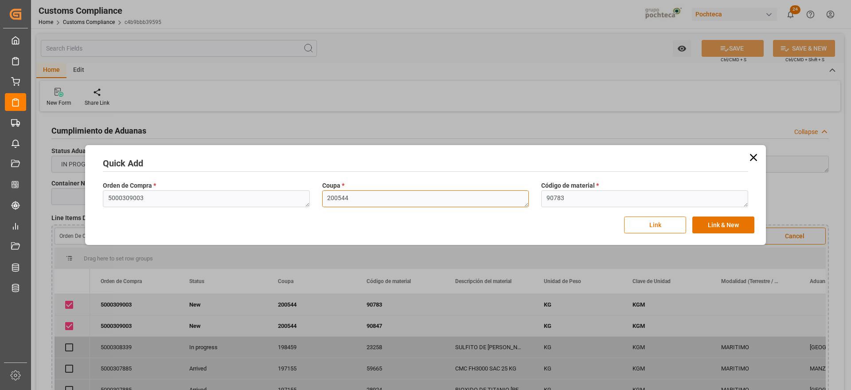
drag, startPoint x: 365, startPoint y: 197, endPoint x: 286, endPoint y: 197, distance: 78.9
click at [286, 197] on div "Orden de Compra * 5000309003 Coupa * 200544 Código de material * 90783" at bounding box center [426, 194] width 658 height 32
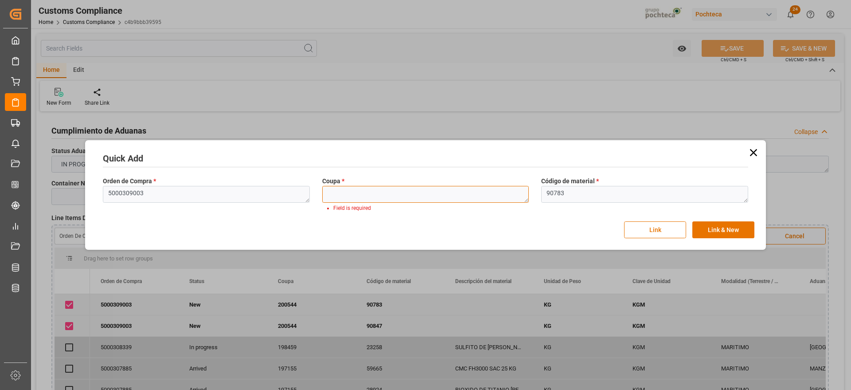
paste textarea "200544"
type textarea "200544"
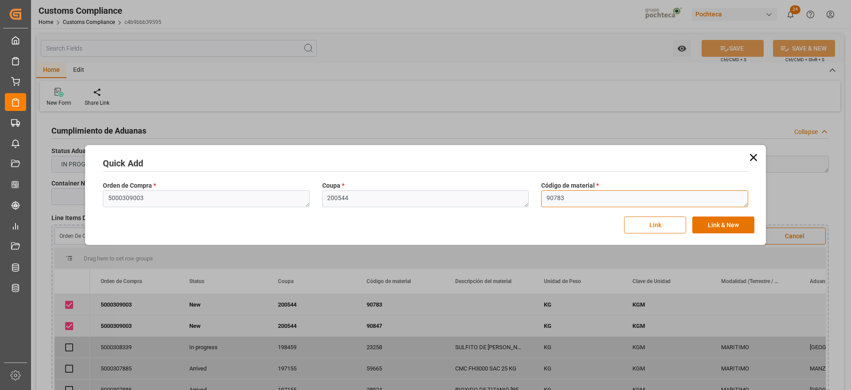
drag, startPoint x: 581, startPoint y: 196, endPoint x: 514, endPoint y: 197, distance: 67.0
click at [514, 197] on div "Orden de Compra * 5000309003 Coupa * 200544 Código de material * 90783" at bounding box center [426, 194] width 658 height 32
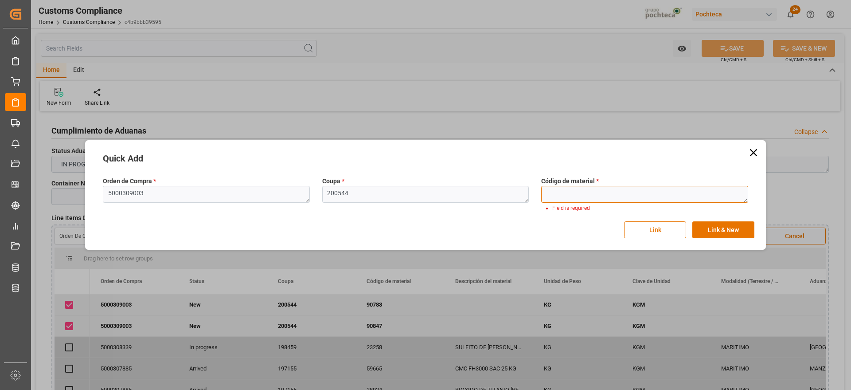
paste textarea "90783"
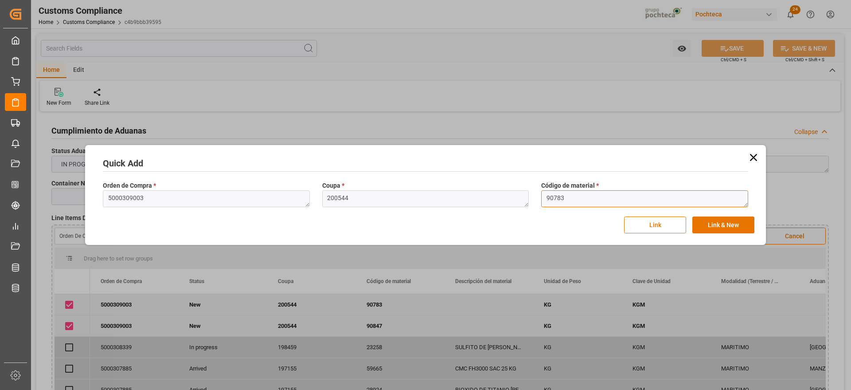
drag, startPoint x: 568, startPoint y: 197, endPoint x: 530, endPoint y: 198, distance: 37.7
click at [530, 198] on div "Orden de Compra * 5000309003 Coupa * 200544 Código de material * 90783" at bounding box center [426, 194] width 658 height 32
paste textarea "67"
type textarea "90767"
click at [728, 223] on button "Link & New" at bounding box center [724, 224] width 62 height 17
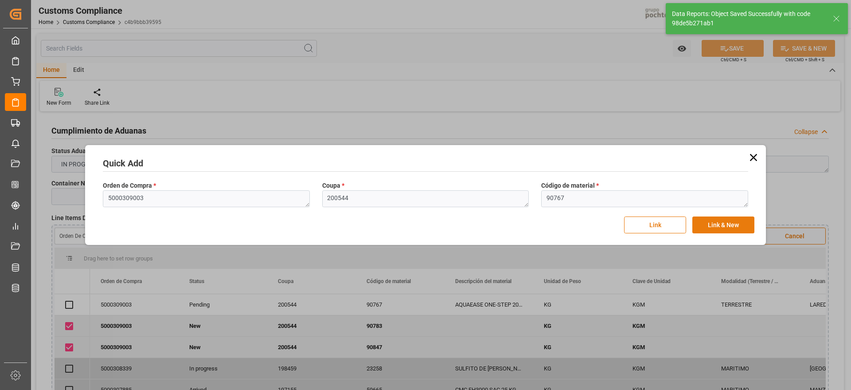
checkbox input "true"
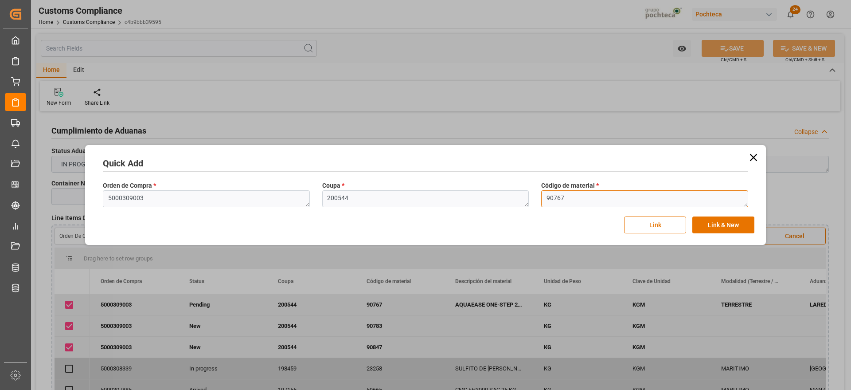
drag, startPoint x: 579, startPoint y: 194, endPoint x: 540, endPoint y: 198, distance: 38.7
click at [540, 198] on div "Código de material * 90767" at bounding box center [644, 194] width 219 height 32
paste textarea "69975"
type textarea "69975"
drag, startPoint x: 365, startPoint y: 196, endPoint x: 317, endPoint y: 200, distance: 48.5
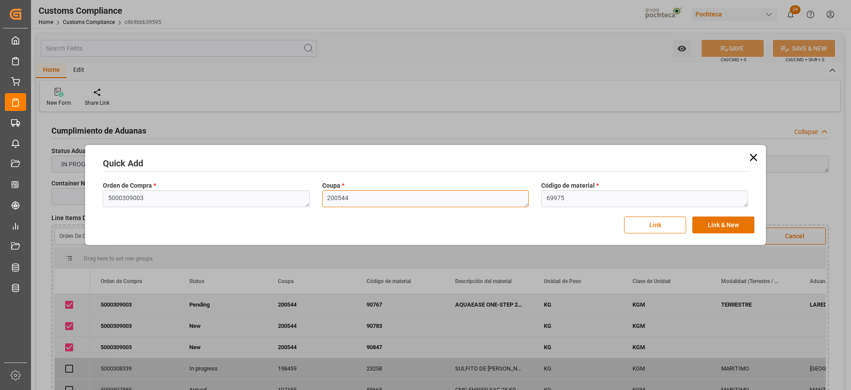
click at [317, 200] on div "Coupa * 200544" at bounding box center [425, 194] width 219 height 32
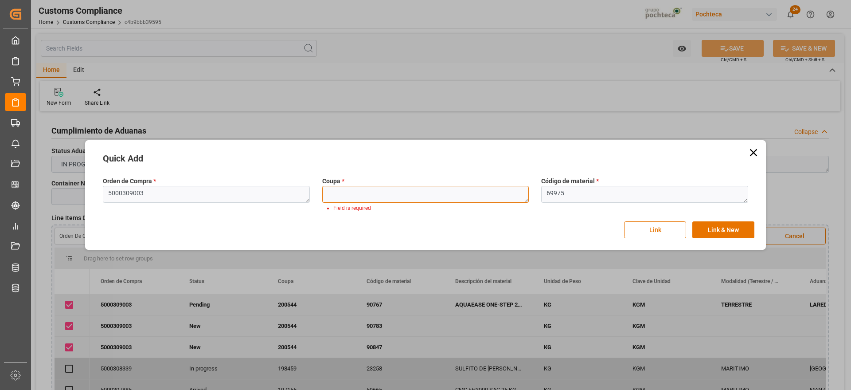
paste textarea "200544"
type textarea "200544"
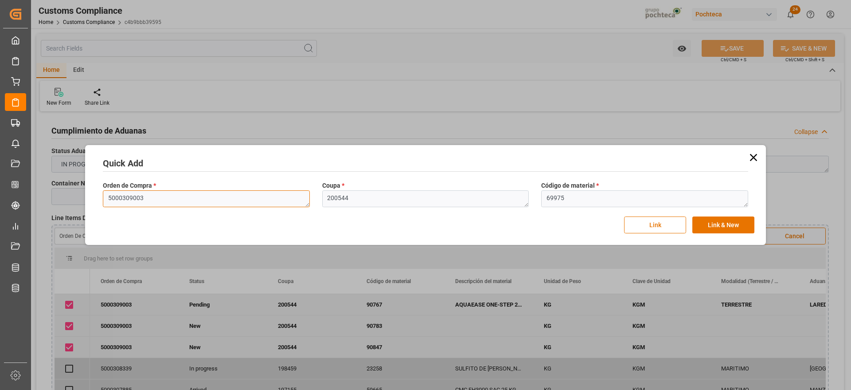
drag, startPoint x: 149, startPoint y: 198, endPoint x: 78, endPoint y: 198, distance: 71.4
click at [78, 198] on div "Quick Add Orden de Compra * 5000309003 Coupa * 200544 Código de material * 6997…" at bounding box center [425, 195] width 851 height 390
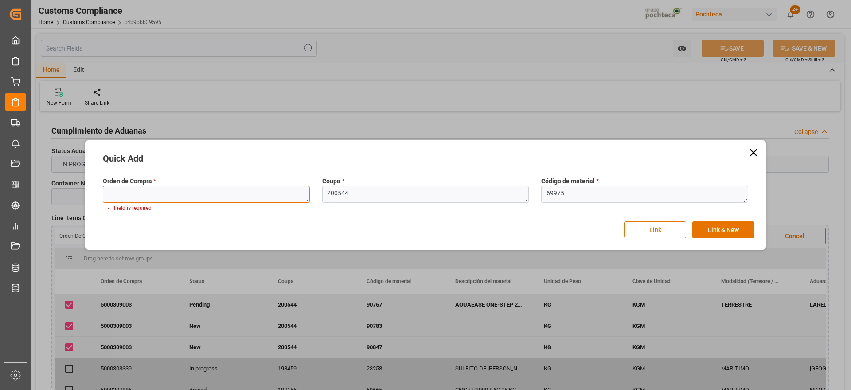
paste textarea "5000309003"
type textarea "5000309003"
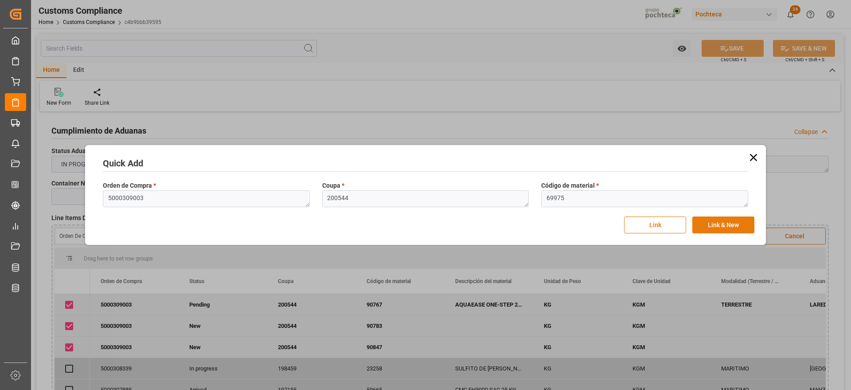
click at [716, 227] on button "Link & New" at bounding box center [724, 224] width 62 height 17
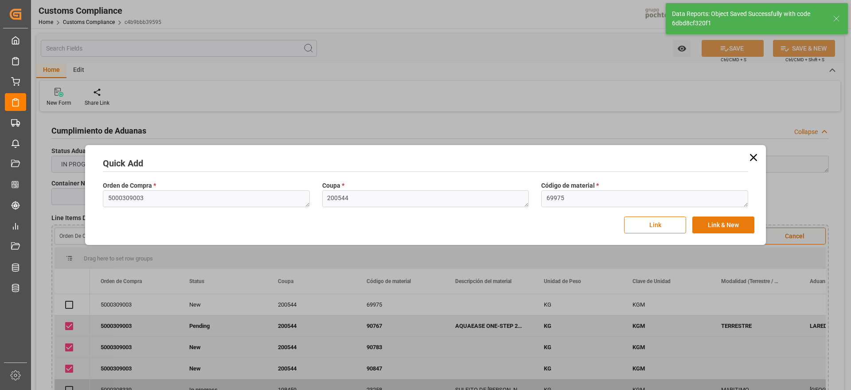
checkbox input "true"
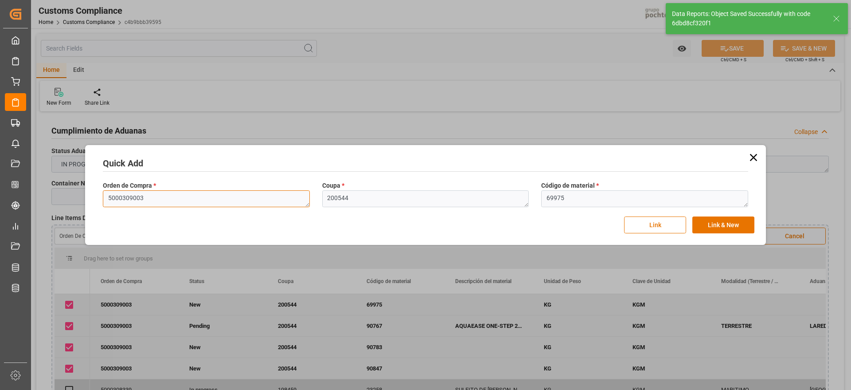
drag, startPoint x: 143, startPoint y: 196, endPoint x: 105, endPoint y: 195, distance: 38.6
click at [105, 195] on textarea "5000309003" at bounding box center [206, 198] width 207 height 17
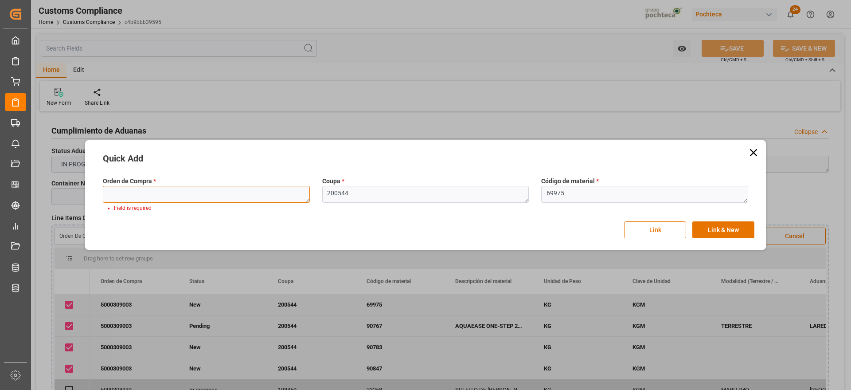
paste textarea "5000309003"
type textarea "5000309003"
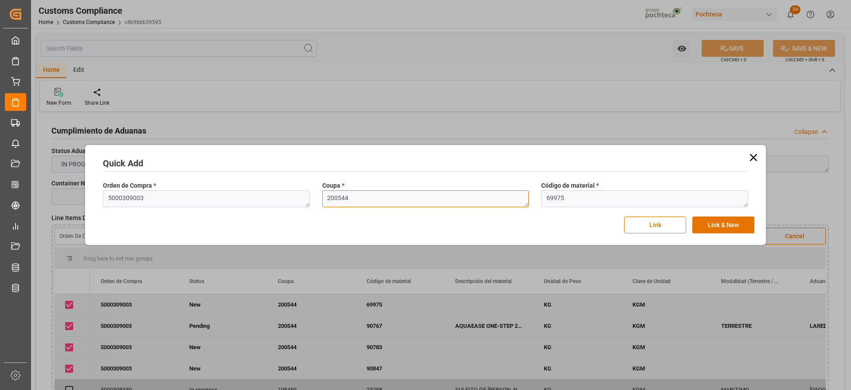
drag, startPoint x: 348, startPoint y: 203, endPoint x: 317, endPoint y: 200, distance: 32.1
click at [317, 200] on div "Coupa * 200544" at bounding box center [425, 194] width 219 height 32
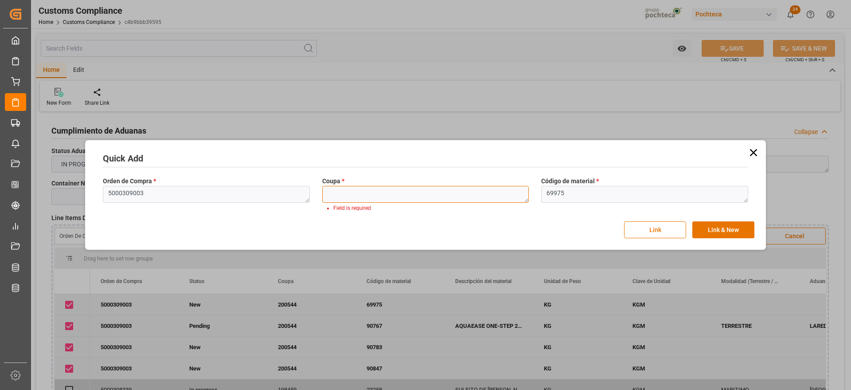
paste textarea "200544"
type textarea "200544"
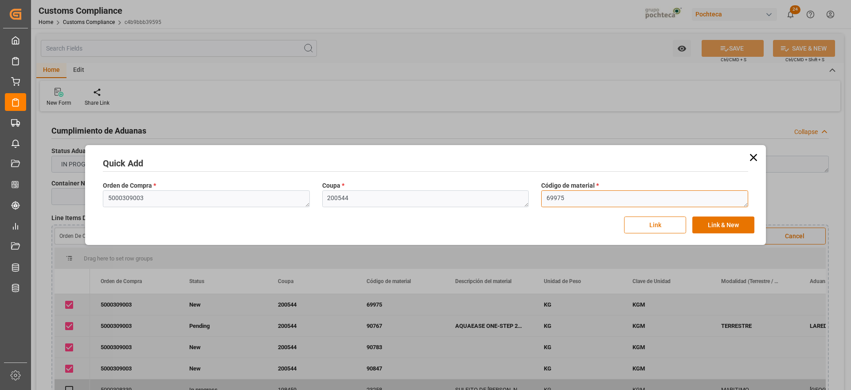
drag, startPoint x: 580, startPoint y: 197, endPoint x: 543, endPoint y: 198, distance: 37.2
click at [543, 198] on textarea "69975" at bounding box center [644, 198] width 207 height 17
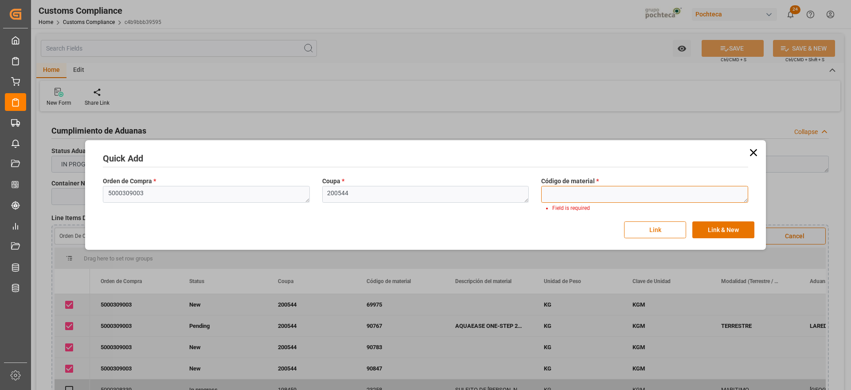
paste textarea "92883"
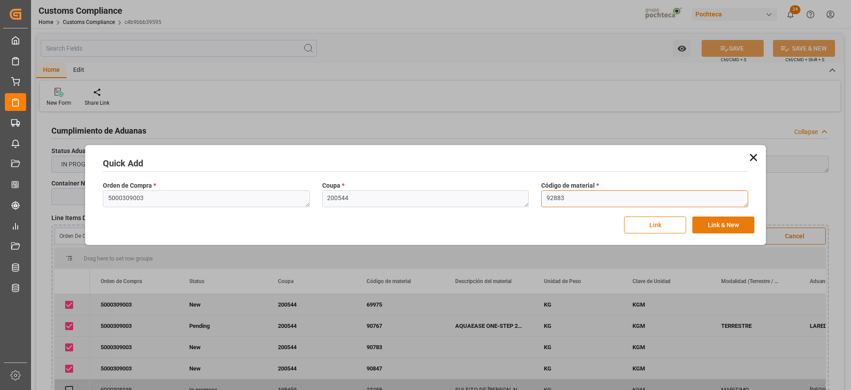
type textarea "92883"
click at [725, 227] on button "Link & New" at bounding box center [724, 224] width 62 height 17
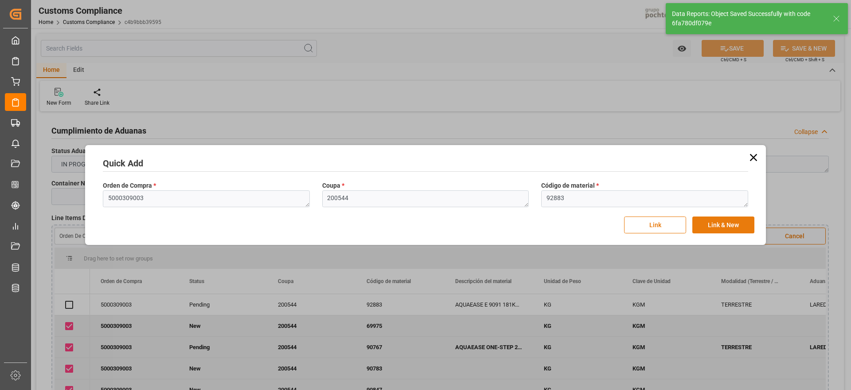
checkbox input "true"
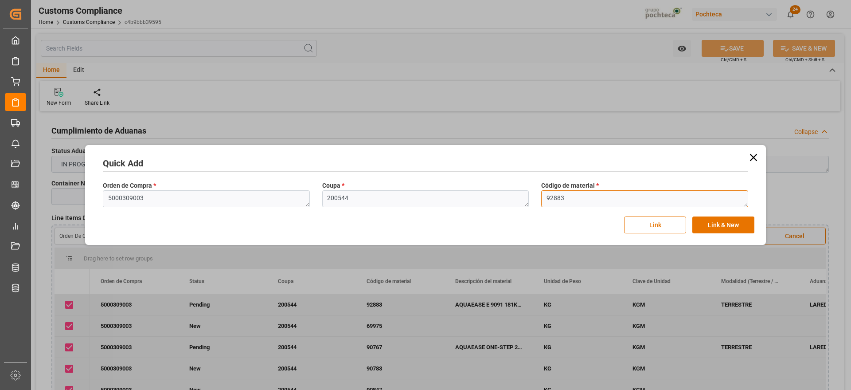
drag, startPoint x: 566, startPoint y: 196, endPoint x: 535, endPoint y: 197, distance: 31.5
click at [535, 197] on div "Orden de Compra * 5000309003 Coupa * 200544 Código de material * 92883" at bounding box center [426, 194] width 658 height 32
paste textarea "1456"
type textarea "91456"
click at [711, 226] on button "Link & New" at bounding box center [724, 224] width 62 height 17
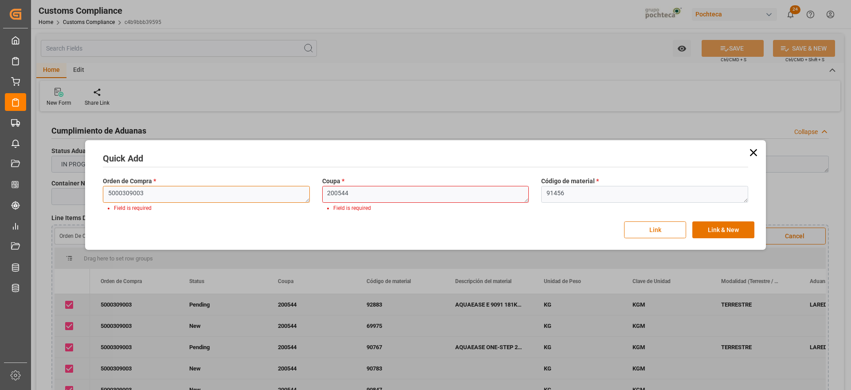
drag, startPoint x: 167, startPoint y: 196, endPoint x: 81, endPoint y: 196, distance: 85.6
click at [81, 196] on div "Quick Add Orden de Compra * 5000309003 Field is required Coupa * 200544 Field i…" at bounding box center [425, 195] width 851 height 390
paste textarea "5000309003"
type textarea "5000309003"
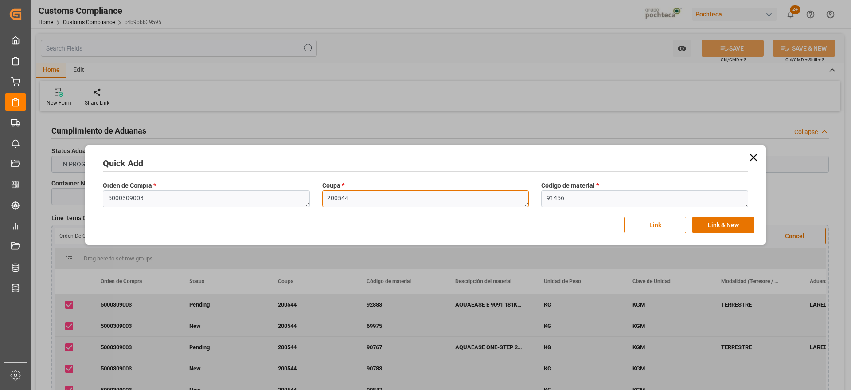
drag, startPoint x: 364, startPoint y: 194, endPoint x: 295, endPoint y: 194, distance: 68.7
click at [295, 194] on div "Orden de Compra * 5000309003 Coupa * 200544 Código de material * 91456" at bounding box center [426, 194] width 658 height 32
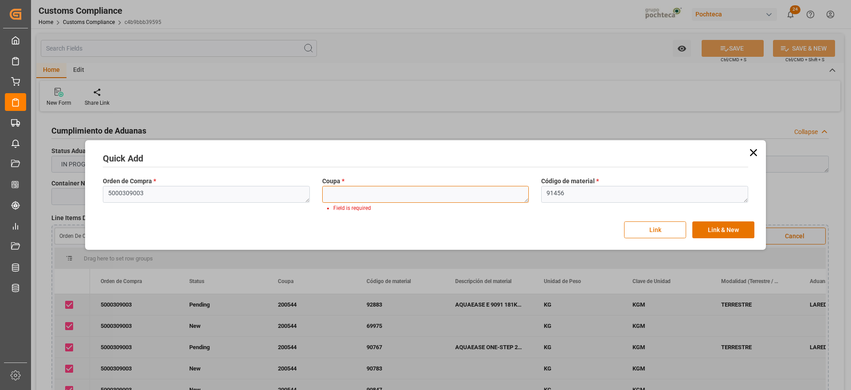
paste textarea "200544"
type textarea "200544"
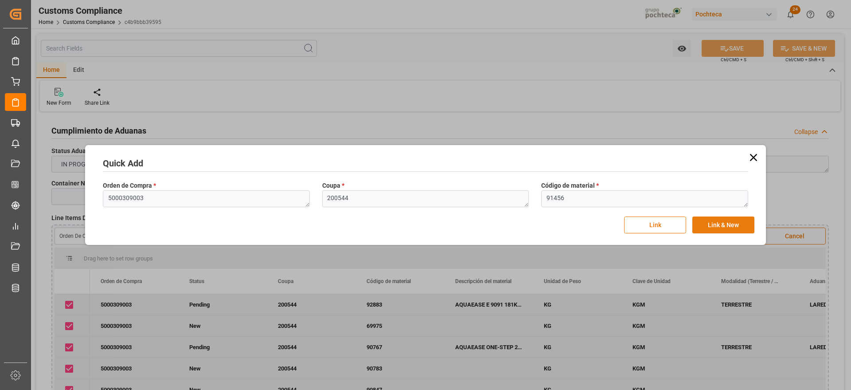
click at [728, 227] on button "Link & New" at bounding box center [724, 224] width 62 height 17
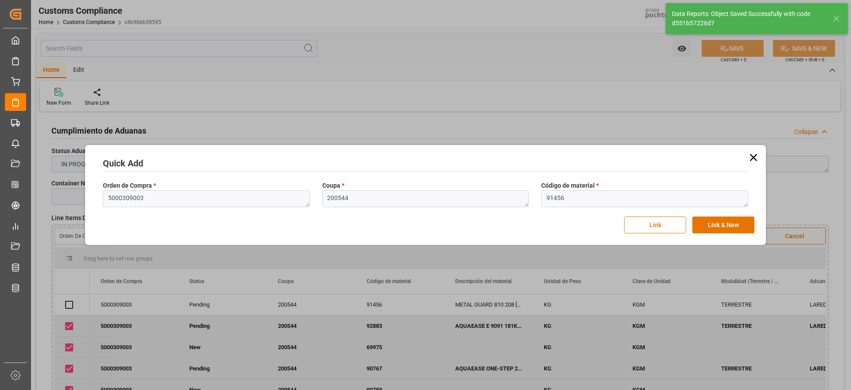
checkbox input "true"
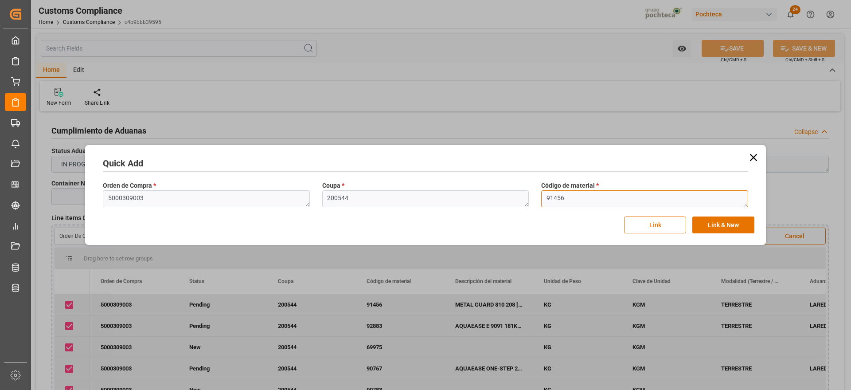
click at [570, 196] on textarea "91456" at bounding box center [644, 198] width 207 height 17
drag, startPoint x: 569, startPoint y: 196, endPoint x: 548, endPoint y: 198, distance: 21.8
click at [548, 198] on textarea "91456" at bounding box center [644, 198] width 207 height 17
paste textarea "0769"
drag, startPoint x: 354, startPoint y: 200, endPoint x: 325, endPoint y: 203, distance: 28.9
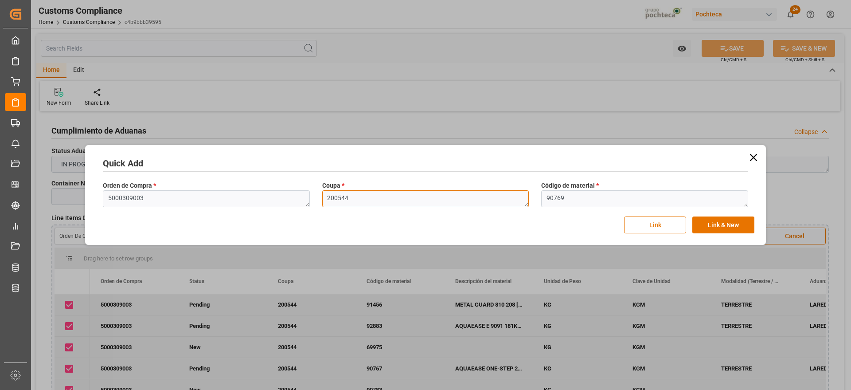
click at [324, 202] on textarea "200544" at bounding box center [425, 198] width 207 height 17
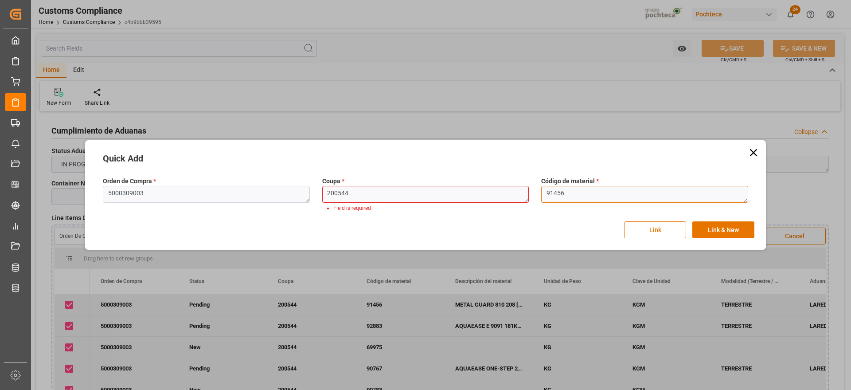
type textarea "91456"
click at [373, 194] on textarea "200544" at bounding box center [425, 194] width 207 height 17
drag, startPoint x: 341, startPoint y: 196, endPoint x: 317, endPoint y: 197, distance: 24.4
click at [317, 197] on div "Coupa * 200544 Field is required" at bounding box center [425, 194] width 219 height 42
paste textarea "200544"
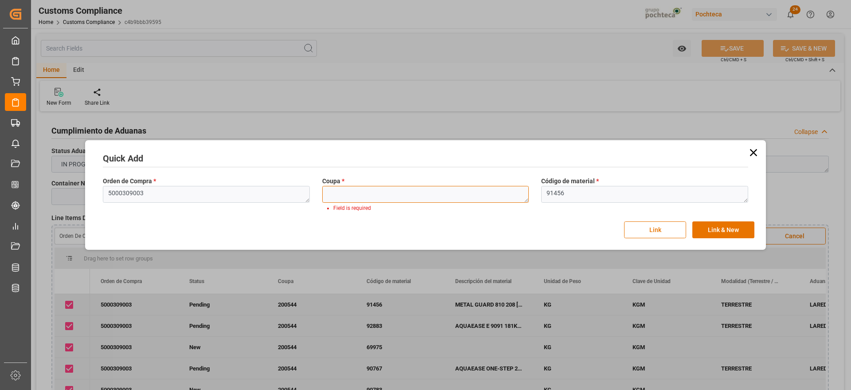
type textarea "200544"
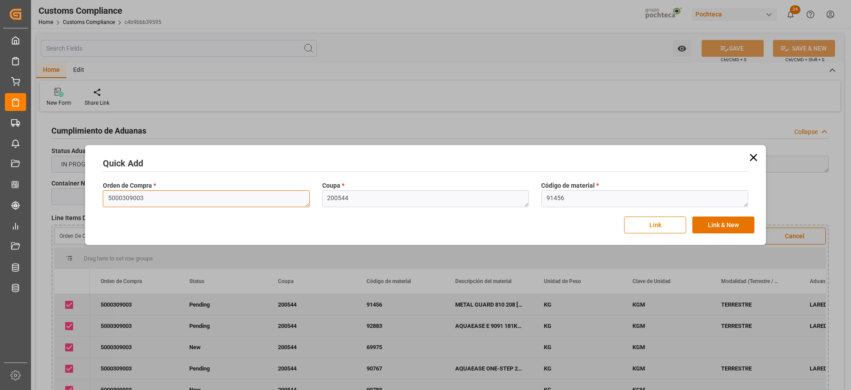
drag, startPoint x: 129, startPoint y: 198, endPoint x: 102, endPoint y: 201, distance: 27.2
click at [102, 201] on div "Orden de Compra * 5000309003" at bounding box center [206, 194] width 219 height 32
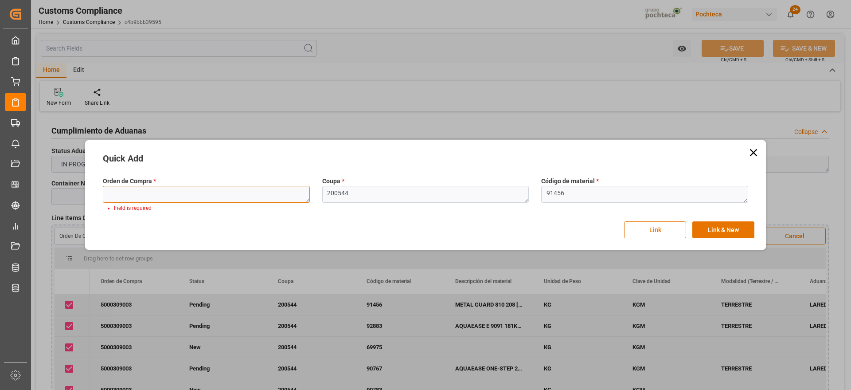
paste textarea "5000309003"
type textarea "5000309003"
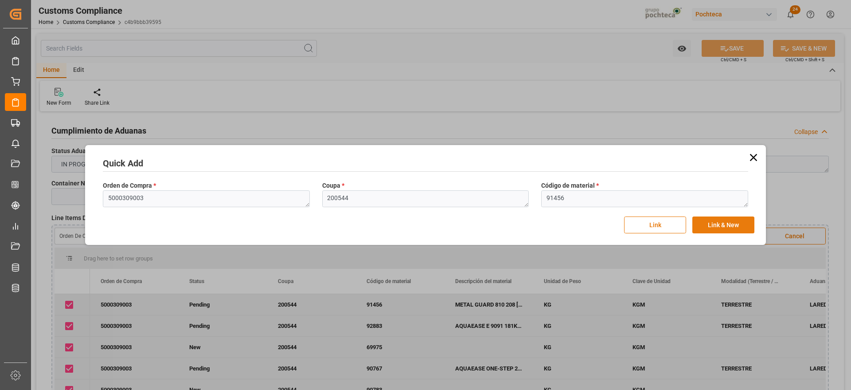
click at [710, 222] on button "Link & New" at bounding box center [724, 224] width 62 height 17
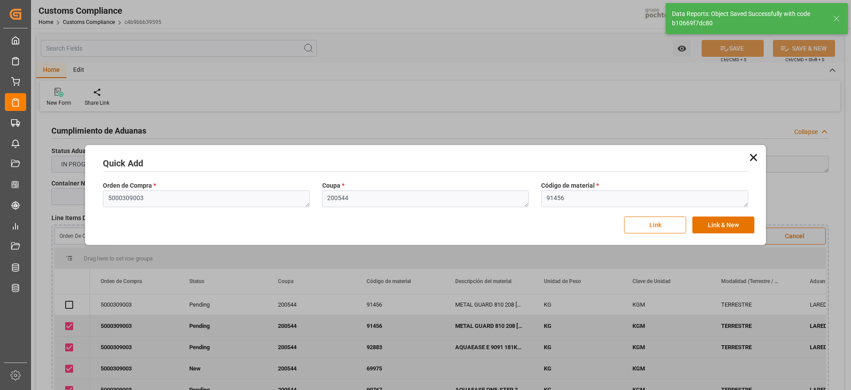
checkbox input "true"
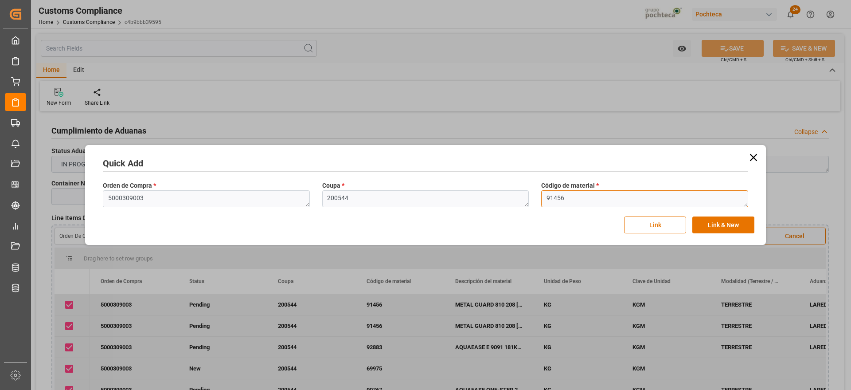
click at [567, 196] on textarea "91456" at bounding box center [644, 198] width 207 height 17
drag, startPoint x: 566, startPoint y: 196, endPoint x: 540, endPoint y: 197, distance: 26.2
click at [540, 197] on div "Código de material * 91456" at bounding box center [644, 194] width 219 height 32
paste textarea "084"
type textarea "90846"
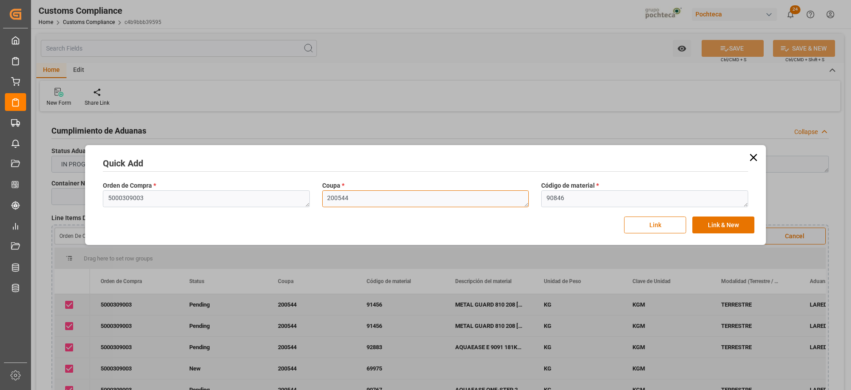
drag, startPoint x: 347, startPoint y: 197, endPoint x: 304, endPoint y: 196, distance: 43.5
click at [304, 196] on div "Orden de Compra * 5000309003 Coupa * 200544 Código de material * 90846" at bounding box center [426, 194] width 658 height 32
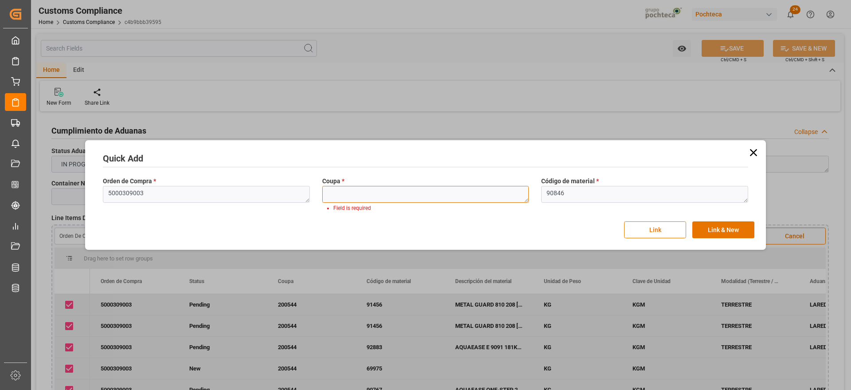
paste textarea "200544"
type textarea "200544"
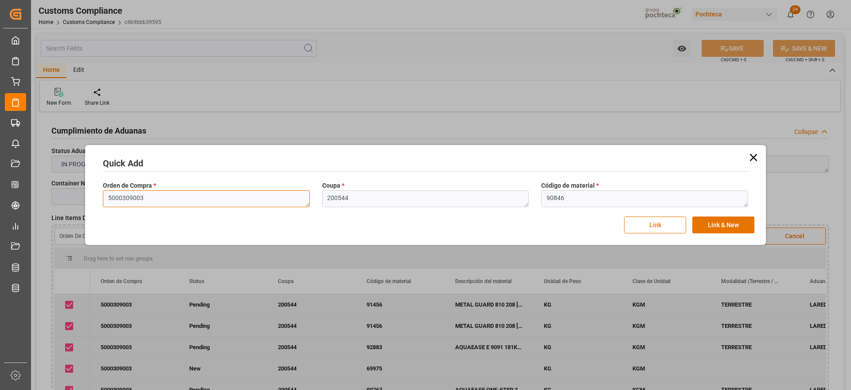
click at [145, 202] on textarea "5000309003" at bounding box center [206, 198] width 207 height 17
drag, startPoint x: 139, startPoint y: 200, endPoint x: 101, endPoint y: 204, distance: 38.0
click at [101, 204] on div "Orden de Compra * 5000309003" at bounding box center [206, 194] width 219 height 32
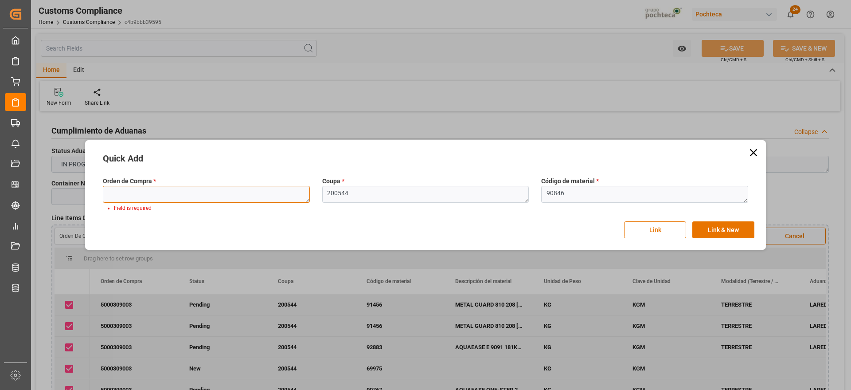
paste textarea "5000309003"
type textarea "5000309003"
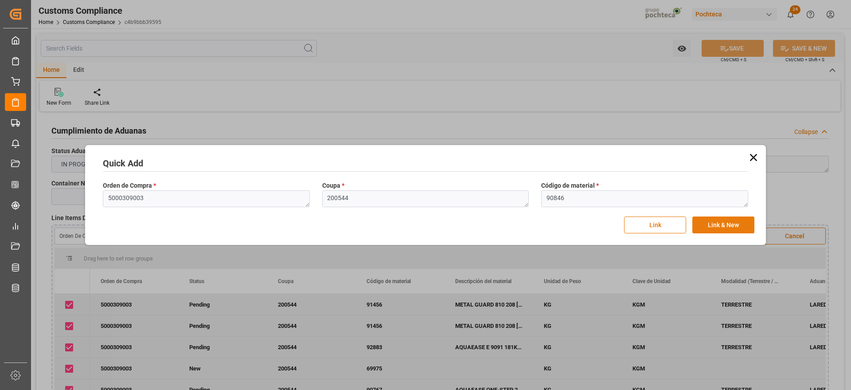
click at [710, 224] on button "Link & New" at bounding box center [724, 224] width 62 height 17
click at [569, 199] on textarea "90846" at bounding box center [644, 198] width 207 height 17
drag, startPoint x: 557, startPoint y: 199, endPoint x: 526, endPoint y: 199, distance: 31.5
click at [526, 199] on div "Orden de Compra * 5000309003 Coupa * 200544 Código de material * 90846" at bounding box center [426, 194] width 658 height 32
paste textarea "769"
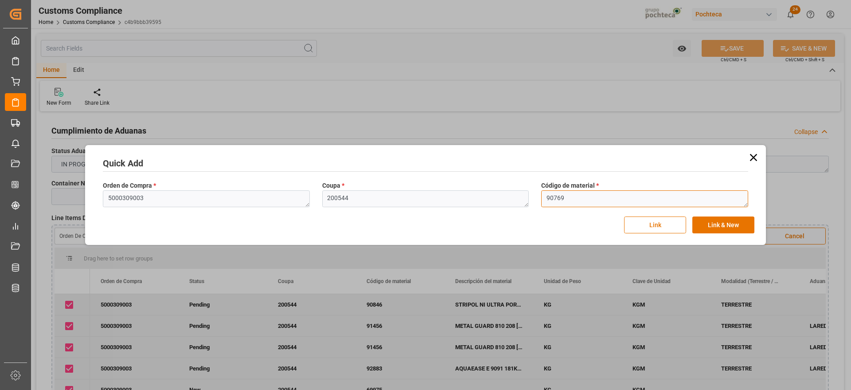
type textarea "90769"
drag, startPoint x: 352, startPoint y: 196, endPoint x: 293, endPoint y: 196, distance: 59.4
click at [293, 196] on div "Orden de Compra * 5000309003 Coupa * 200544 Código de material * 90769" at bounding box center [426, 194] width 658 height 32
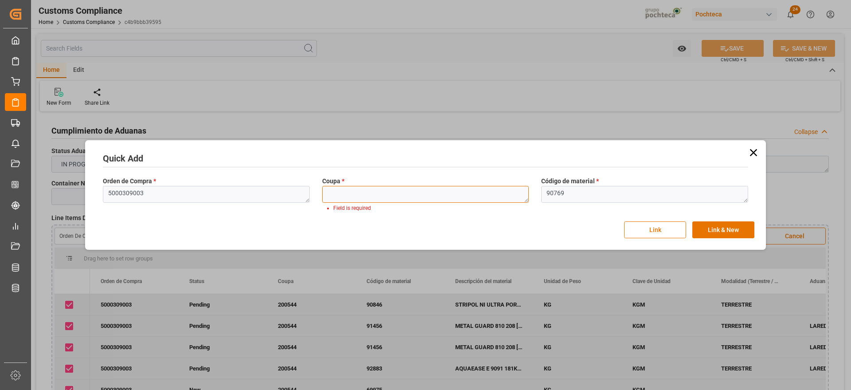
paste textarea "200544"
type textarea "200544"
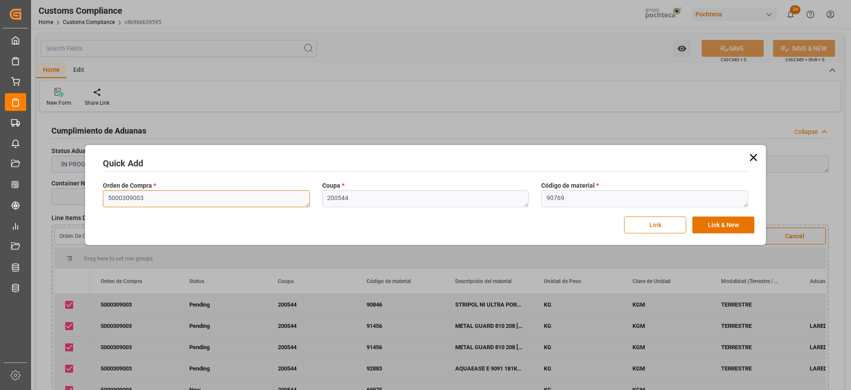
drag, startPoint x: 163, startPoint y: 198, endPoint x: 67, endPoint y: 198, distance: 95.8
click at [67, 198] on div "Quick Add Orden de Compra * 5000309003 Coupa * 200544 Código de material * 9076…" at bounding box center [425, 195] width 851 height 390
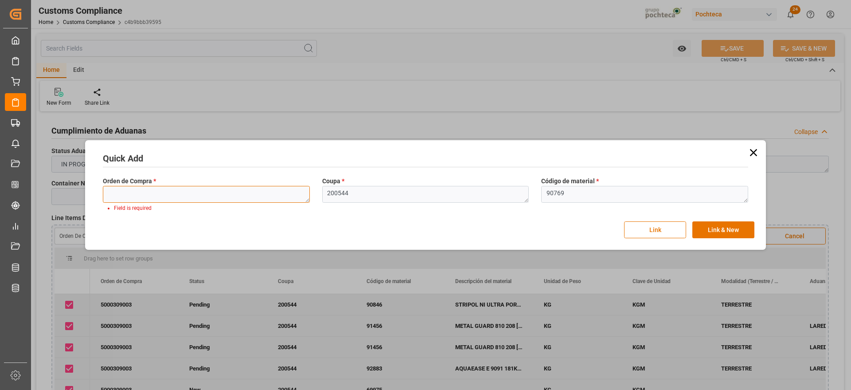
paste textarea "5000309003"
type textarea "5000309003"
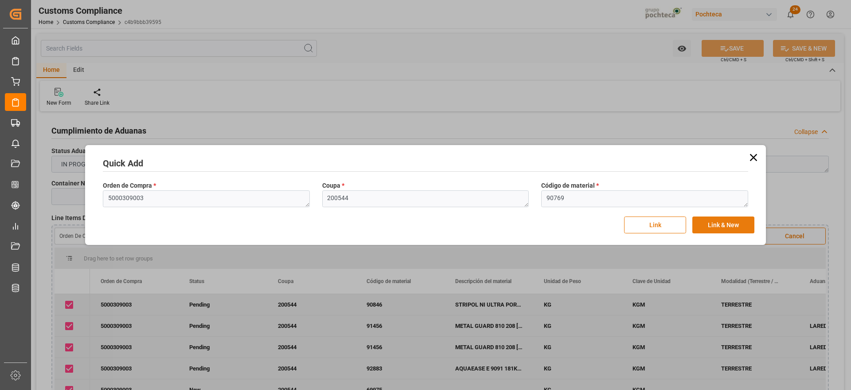
click at [720, 229] on button "Link & New" at bounding box center [724, 224] width 62 height 17
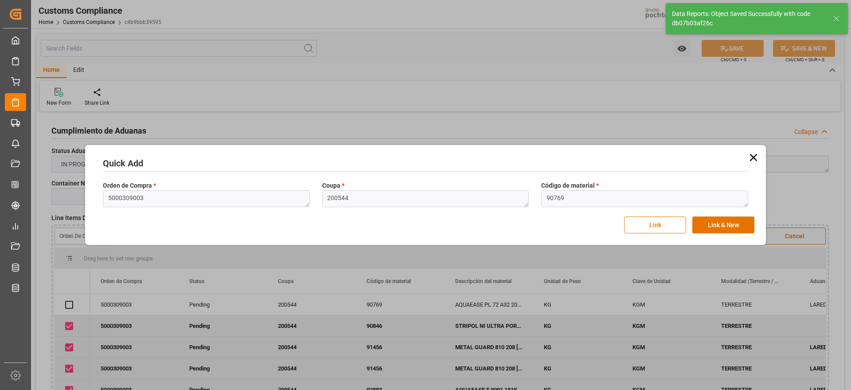
checkbox input "true"
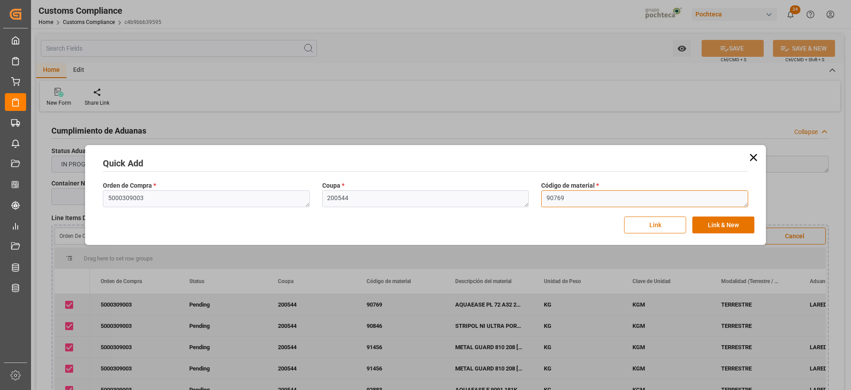
drag, startPoint x: 591, startPoint y: 191, endPoint x: 581, endPoint y: 199, distance: 13.2
click at [589, 191] on textarea "90769" at bounding box center [644, 198] width 207 height 17
drag, startPoint x: 556, startPoint y: 201, endPoint x: 539, endPoint y: 205, distance: 17.2
click at [539, 205] on div "Código de material * 90769" at bounding box center [644, 194] width 219 height 32
paste textarea "72"
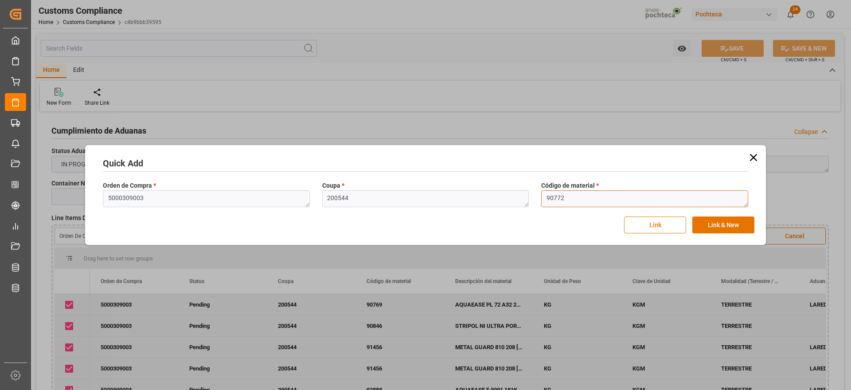
type textarea "90772"
drag, startPoint x: 374, startPoint y: 203, endPoint x: 296, endPoint y: 201, distance: 78.5
click at [296, 201] on div "Orden de Compra * 5000309003 Coupa * 200544 Código de material * 90772" at bounding box center [426, 194] width 658 height 32
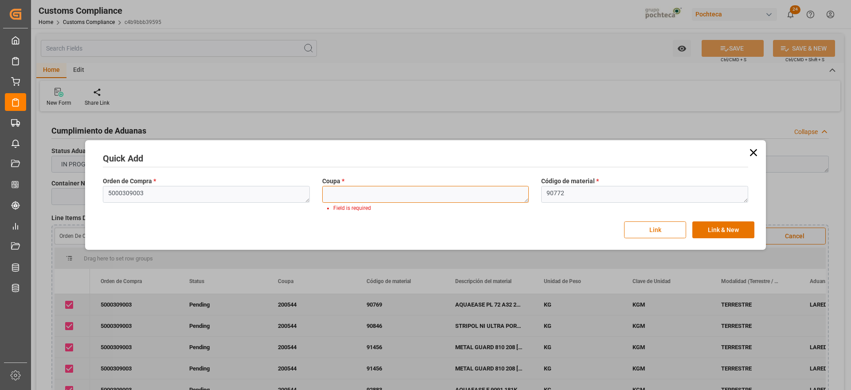
paste textarea "200544"
type textarea "200544"
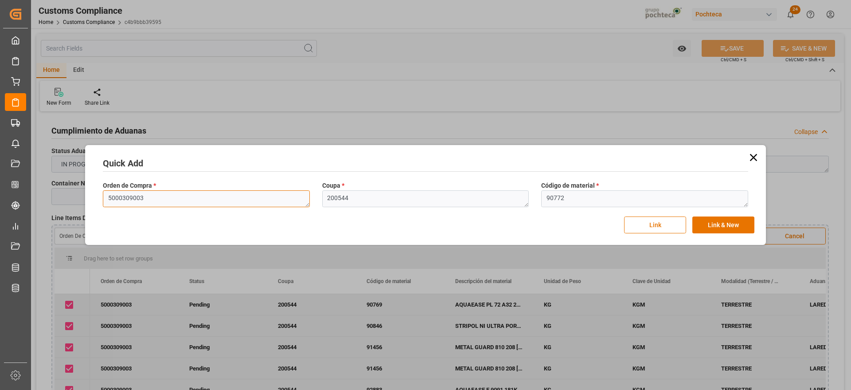
drag, startPoint x: 146, startPoint y: 193, endPoint x: 90, endPoint y: 197, distance: 56.0
click at [90, 197] on div "Quick Add Orden de Compra * 5000309003 Coupa * 200544 Código de material * 9077…" at bounding box center [425, 195] width 677 height 96
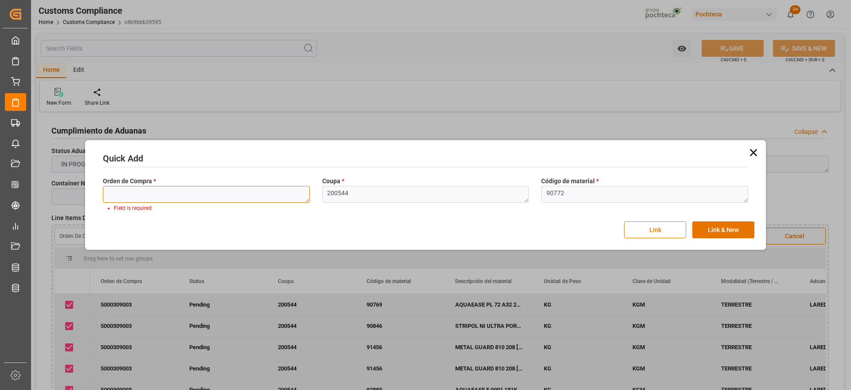
paste textarea "5000309003"
type textarea "5000309003"
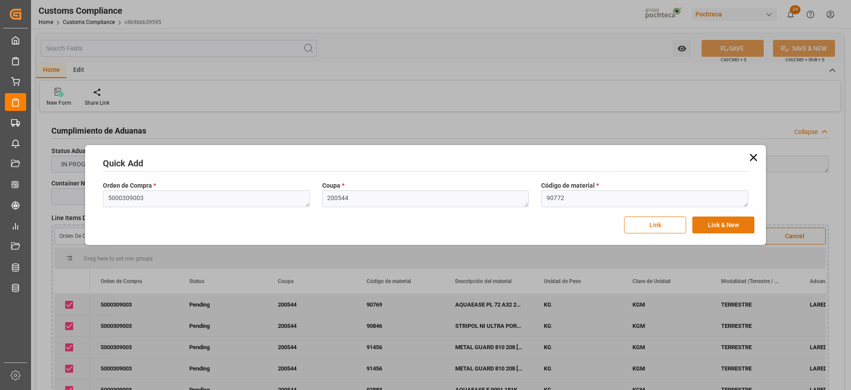
click at [722, 226] on button "Link & New" at bounding box center [724, 224] width 62 height 17
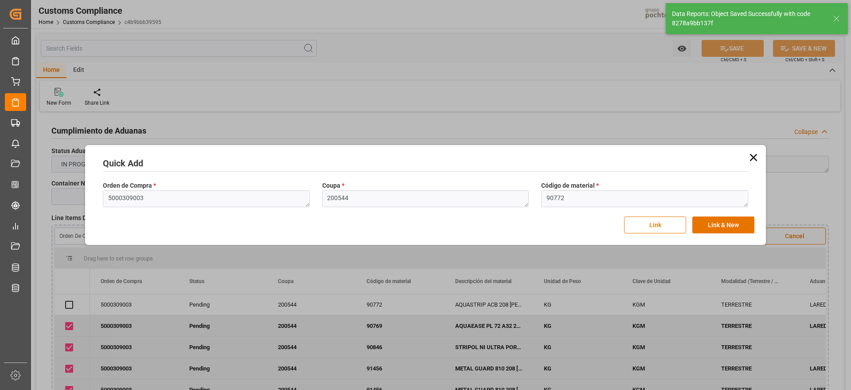
checkbox input "true"
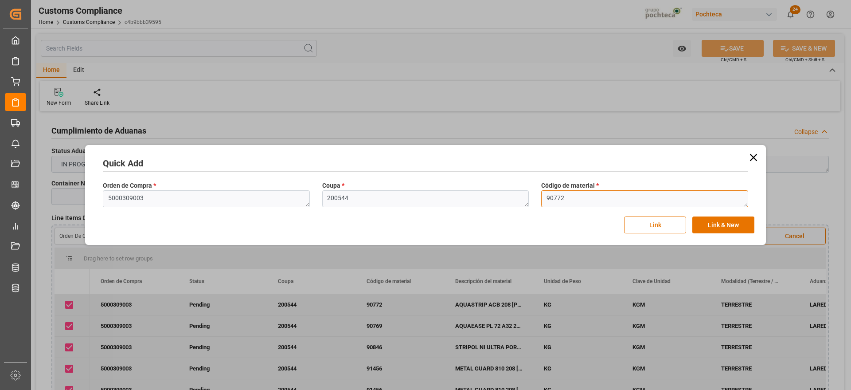
drag, startPoint x: 571, startPoint y: 198, endPoint x: 528, endPoint y: 203, distance: 43.7
click at [528, 203] on div "Orden de Compra * 5000309003 Coupa * 200544 Código de material * 90772" at bounding box center [426, 194] width 658 height 32
paste textarea "65359"
type textarea "65359"
drag, startPoint x: 355, startPoint y: 200, endPoint x: 316, endPoint y: 202, distance: 39.1
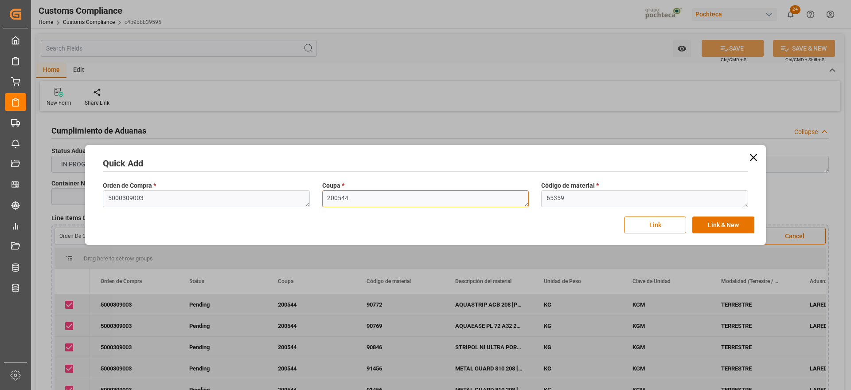
click at [316, 202] on div "Coupa * 200544" at bounding box center [425, 194] width 219 height 32
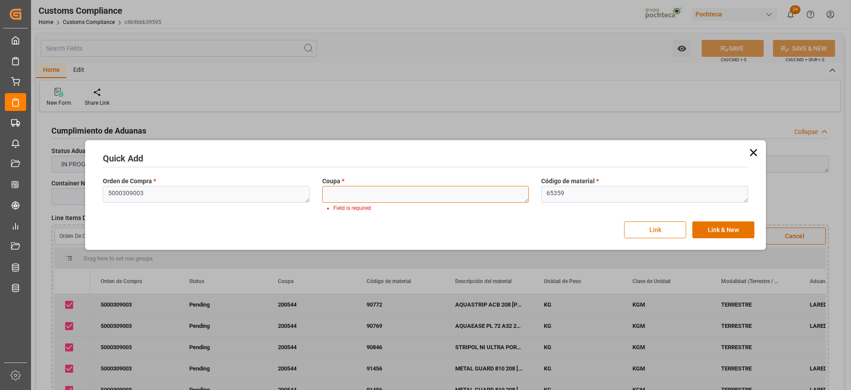
paste textarea "200544"
type textarea "200544"
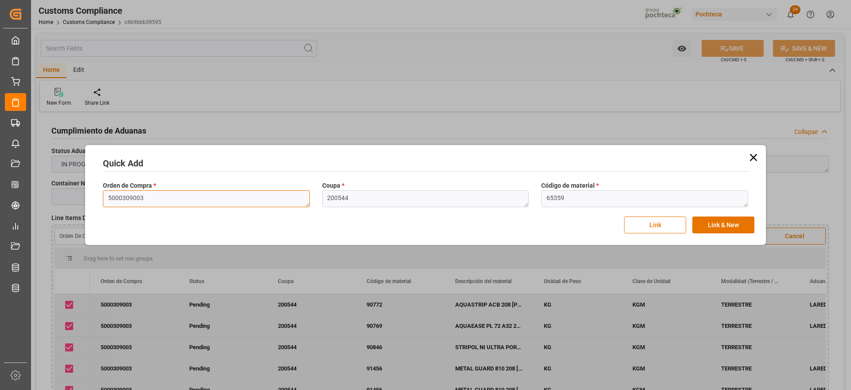
drag, startPoint x: 149, startPoint y: 200, endPoint x: 62, endPoint y: 201, distance: 87.3
click at [53, 200] on div "Quick Add Orden de Compra * 5000309003 Coupa * 200544 Código de material * 6535…" at bounding box center [425, 195] width 851 height 390
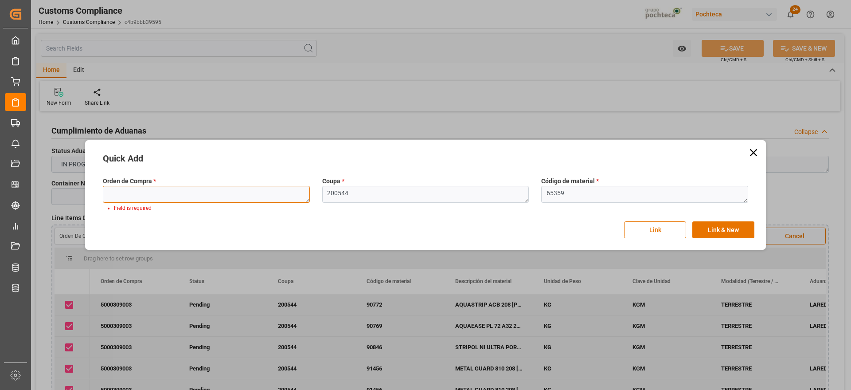
paste textarea "5000309003"
type textarea "5000309003"
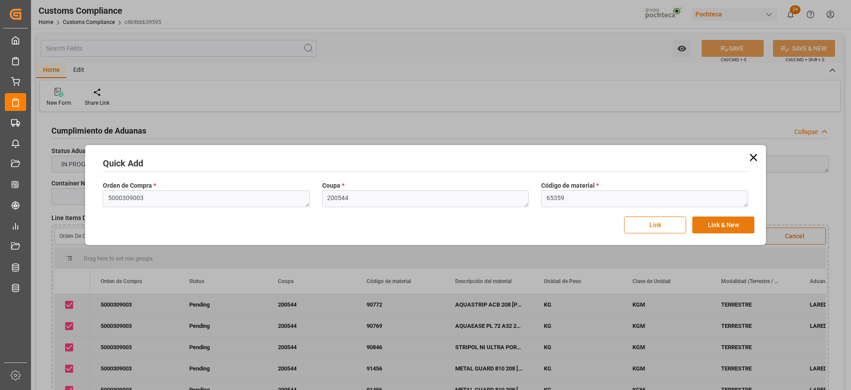
click at [744, 221] on button "Link & New" at bounding box center [724, 224] width 62 height 17
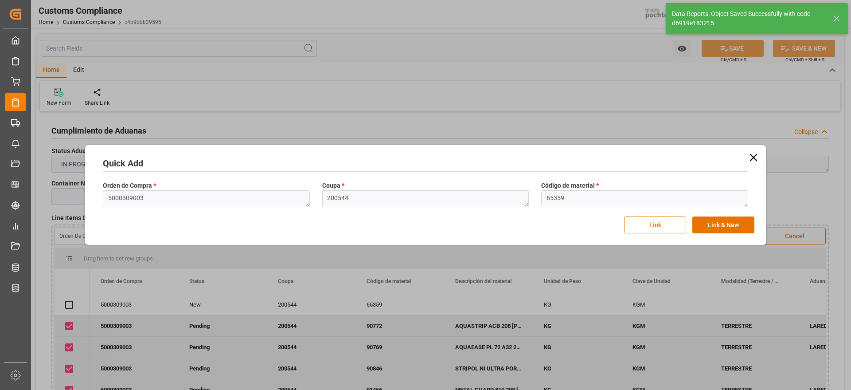
checkbox input "true"
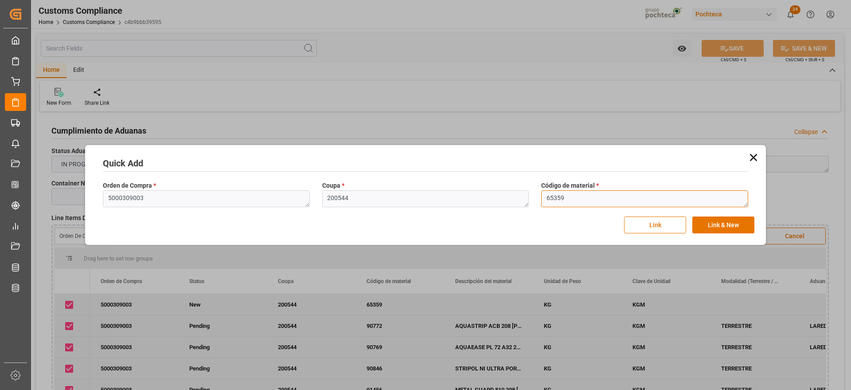
drag, startPoint x: 539, startPoint y: 197, endPoint x: 531, endPoint y: 198, distance: 8.0
click at [531, 198] on div "Orden de Compra * 5000309003 Coupa * 200544 Código de material * 65359" at bounding box center [426, 194] width 658 height 32
paste textarea "91783"
type textarea "91783"
drag, startPoint x: 337, startPoint y: 198, endPoint x: 303, endPoint y: 199, distance: 33.7
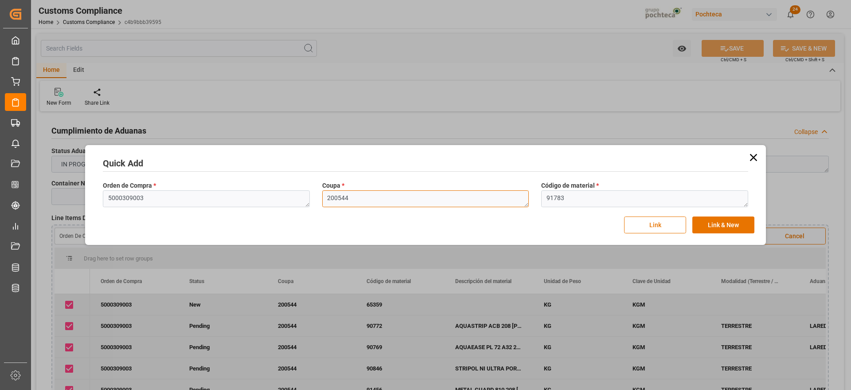
click at [303, 199] on div "Orden de Compra * 5000309003 Coupa * 200544 Código de material * 91783" at bounding box center [426, 194] width 658 height 32
drag, startPoint x: 352, startPoint y: 197, endPoint x: 314, endPoint y: 198, distance: 38.1
click at [314, 198] on div "Orden de Compra * 5000309003 Coupa * 200544 Código de material * 91783" at bounding box center [426, 194] width 658 height 32
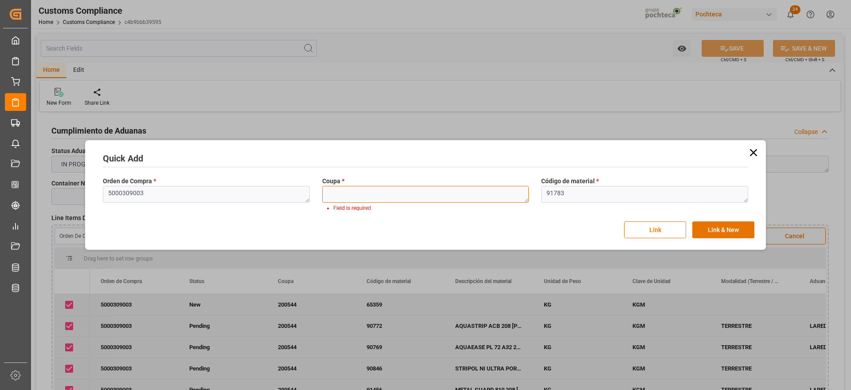
paste textarea "200544"
type textarea "200544"
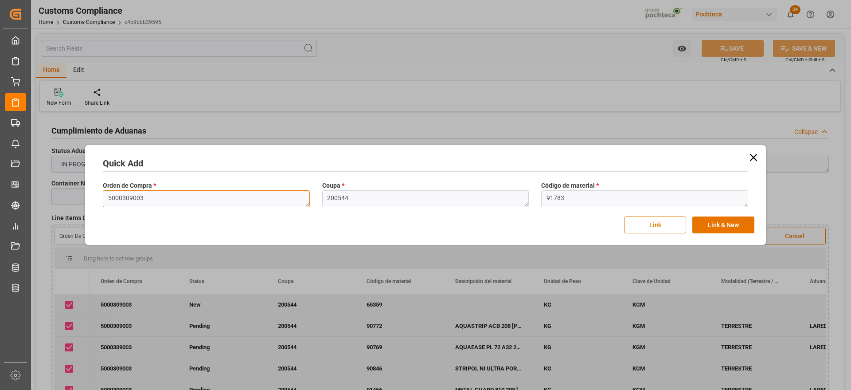
drag, startPoint x: 166, startPoint y: 201, endPoint x: 91, endPoint y: 204, distance: 75.0
click at [91, 204] on div "Quick Add Orden de Compra * 5000309003 Coupa * 200544 Código de material * 9178…" at bounding box center [425, 195] width 677 height 96
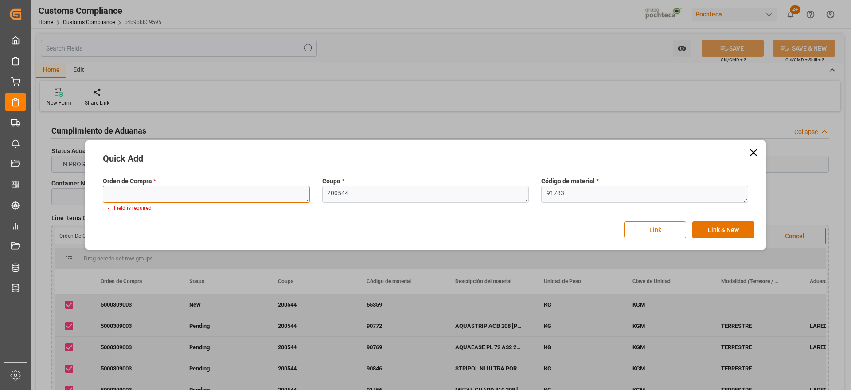
paste textarea "5000309003"
type textarea "5000309003"
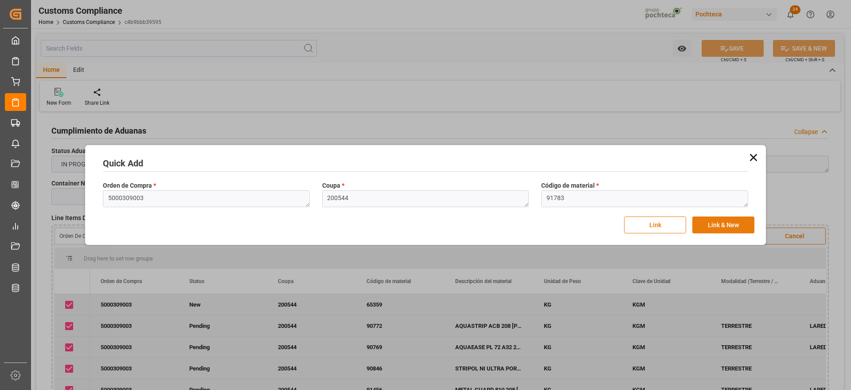
click at [726, 223] on button "Link & New" at bounding box center [724, 224] width 62 height 17
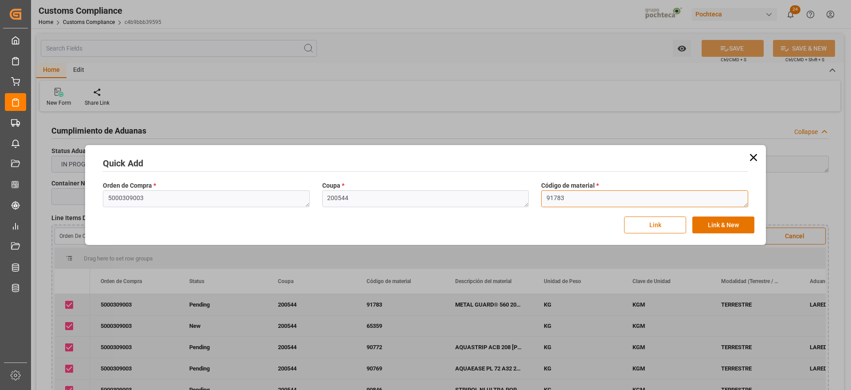
drag, startPoint x: 564, startPoint y: 201, endPoint x: 525, endPoint y: 202, distance: 38.6
click at [525, 202] on div "Orden de Compra * 5000309003 Coupa * 200544 Código de material * 91783" at bounding box center [426, 194] width 658 height 32
paste textarea "9285"
type textarea "99285"
drag, startPoint x: 348, startPoint y: 200, endPoint x: 302, endPoint y: 200, distance: 46.1
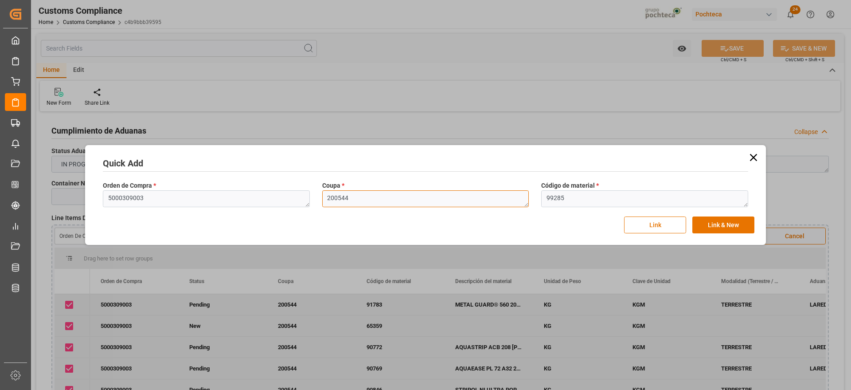
click at [302, 200] on div "Orden de Compra * 5000309003 Coupa * 200544 Código de material * 99285" at bounding box center [426, 194] width 658 height 32
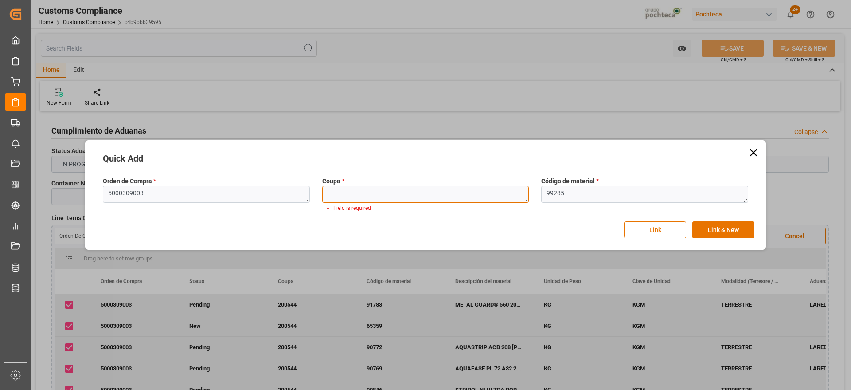
paste textarea "200544"
type textarea "200544"
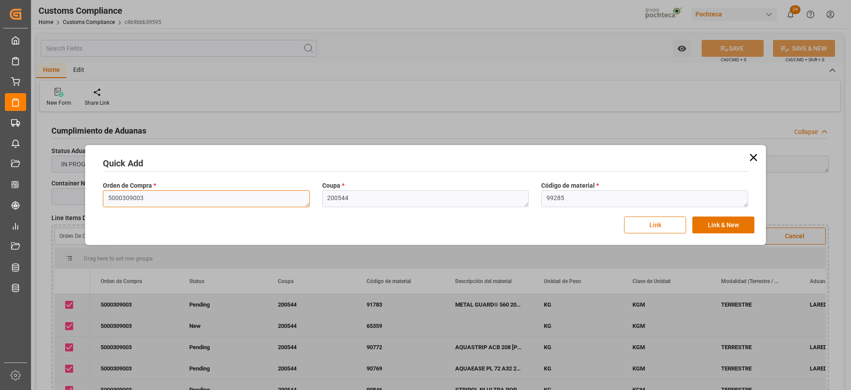
drag, startPoint x: 139, startPoint y: 196, endPoint x: 61, endPoint y: 195, distance: 78.5
click at [63, 195] on div "Quick Add Orden de Compra * 5000309003 Coupa * 200544 Código de material * 9928…" at bounding box center [425, 195] width 851 height 390
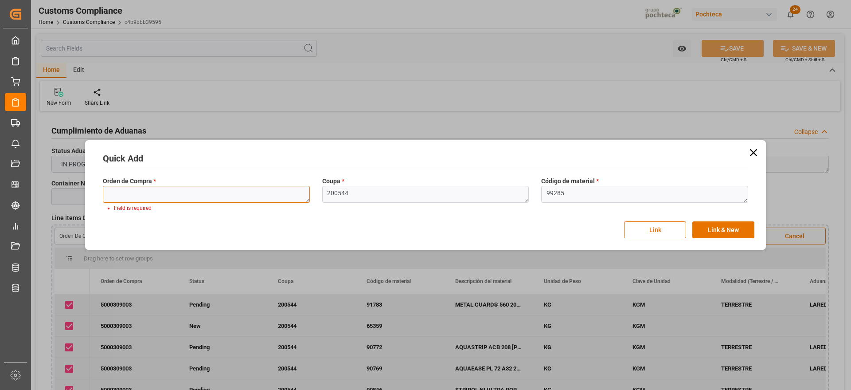
paste textarea "5000309003"
type textarea "5000309003"
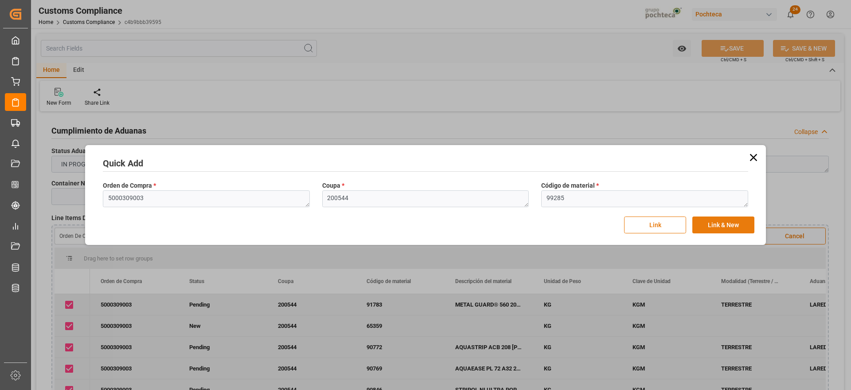
click at [727, 227] on button "Link & New" at bounding box center [724, 224] width 62 height 17
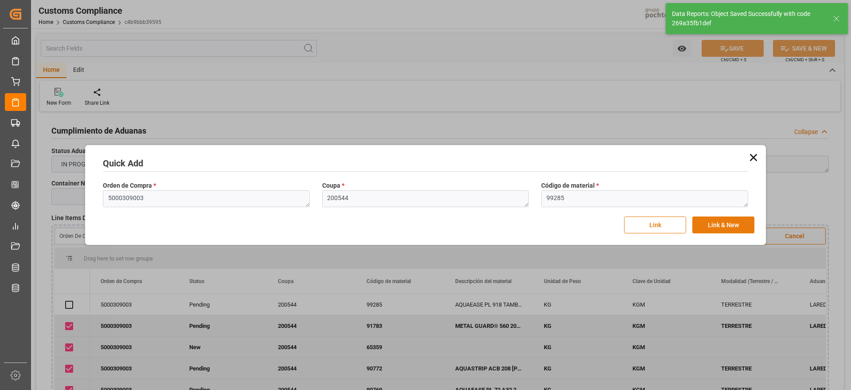
checkbox input "true"
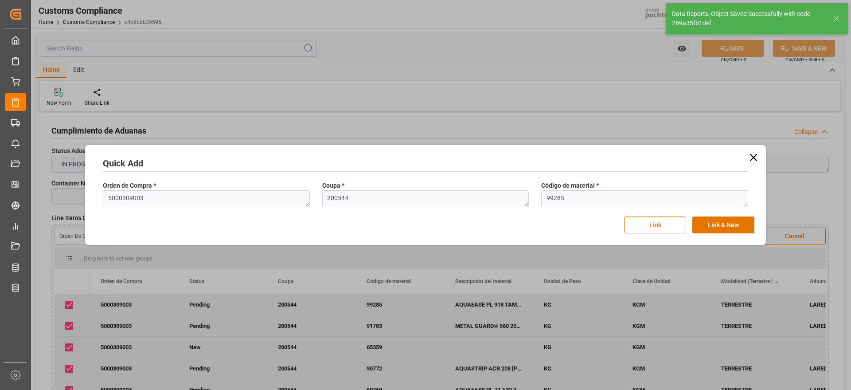
click at [749, 159] on icon at bounding box center [754, 157] width 12 height 12
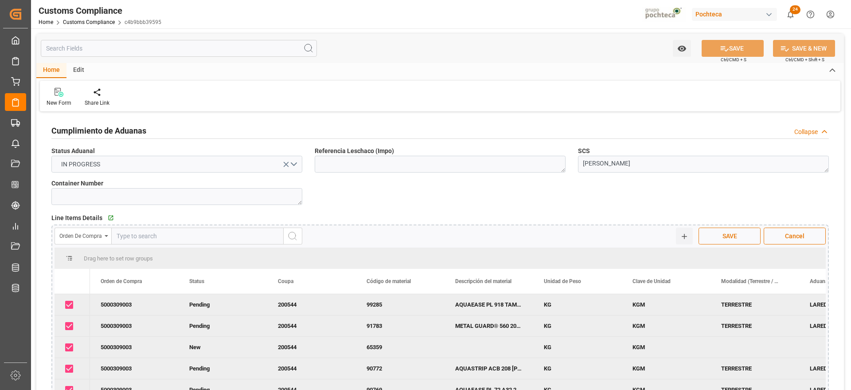
click at [732, 240] on button "SAVE" at bounding box center [730, 235] width 62 height 17
